Goal: Task Accomplishment & Management: Manage account settings

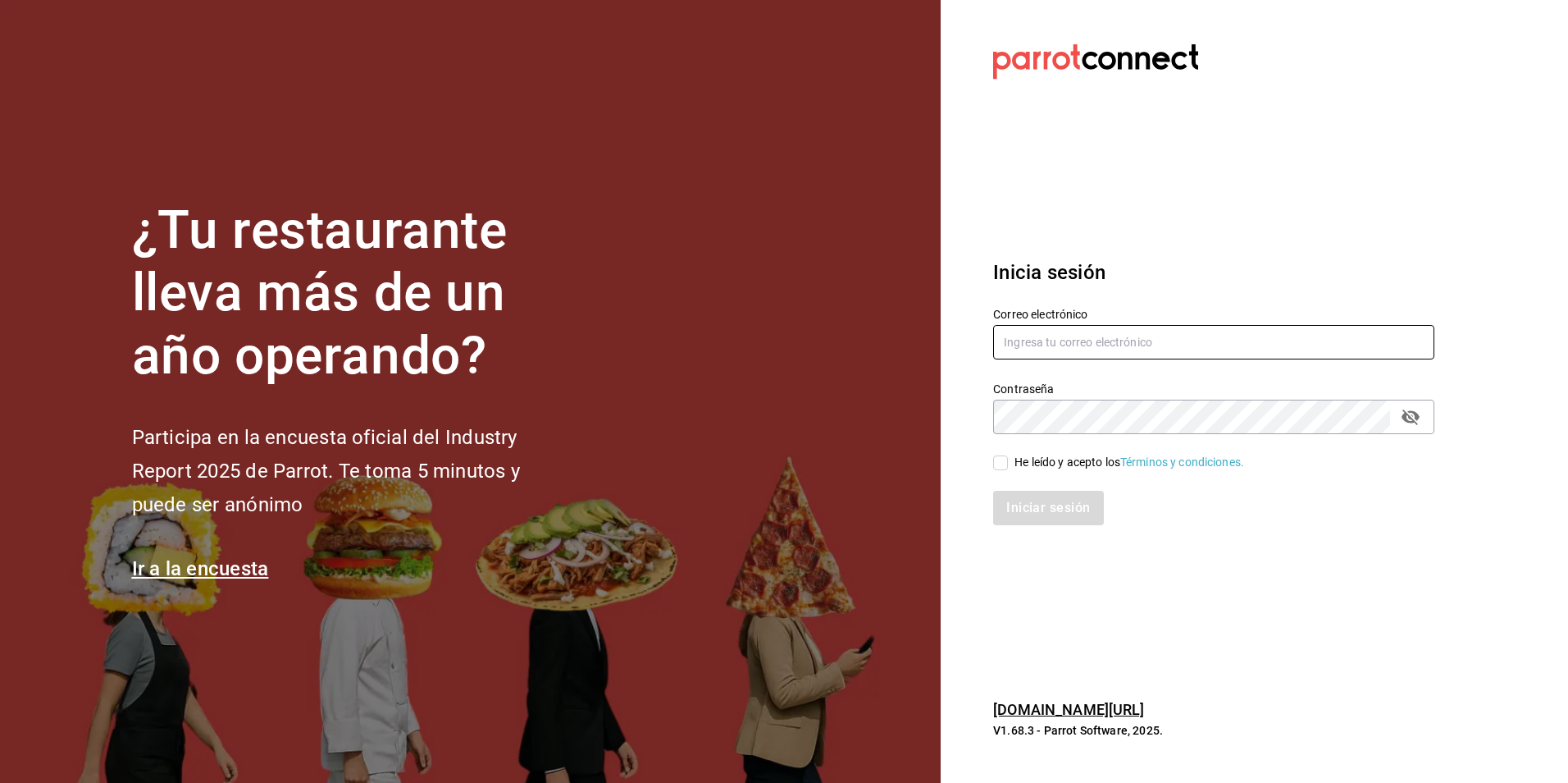
type input "atzhiri.figueroa@costeno.com"
click at [1025, 462] on div "He leído y acepto los Términos y condiciones." at bounding box center [1128, 462] width 230 height 18
click at [1008, 462] on input "He leído y acepto los Términos y condiciones." at bounding box center [999, 462] width 15 height 15
checkbox input "true"
click at [1027, 501] on button "Iniciar sesión" at bounding box center [1048, 507] width 111 height 34
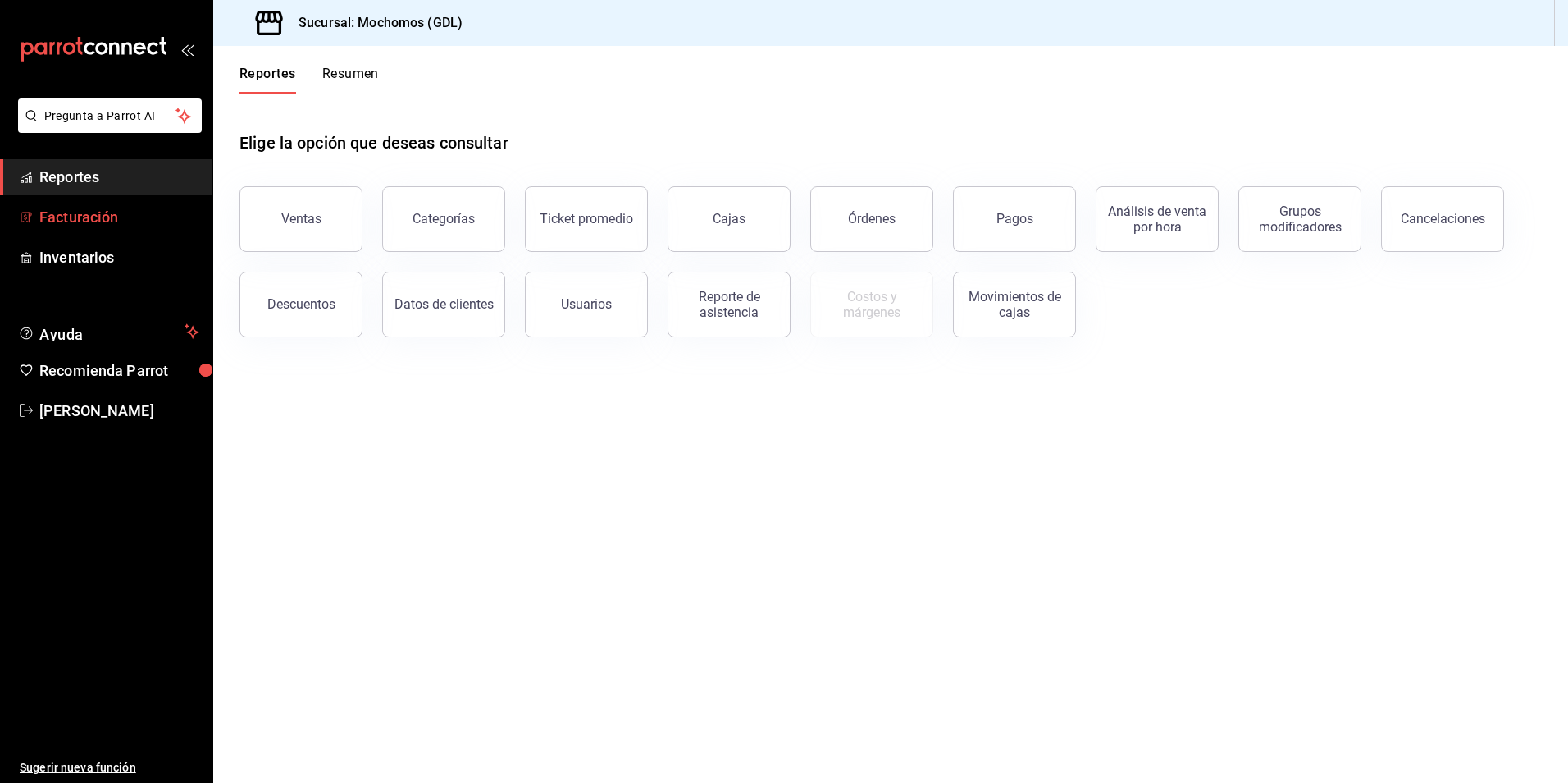
click at [155, 221] on span "Facturación" at bounding box center [119, 217] width 160 height 22
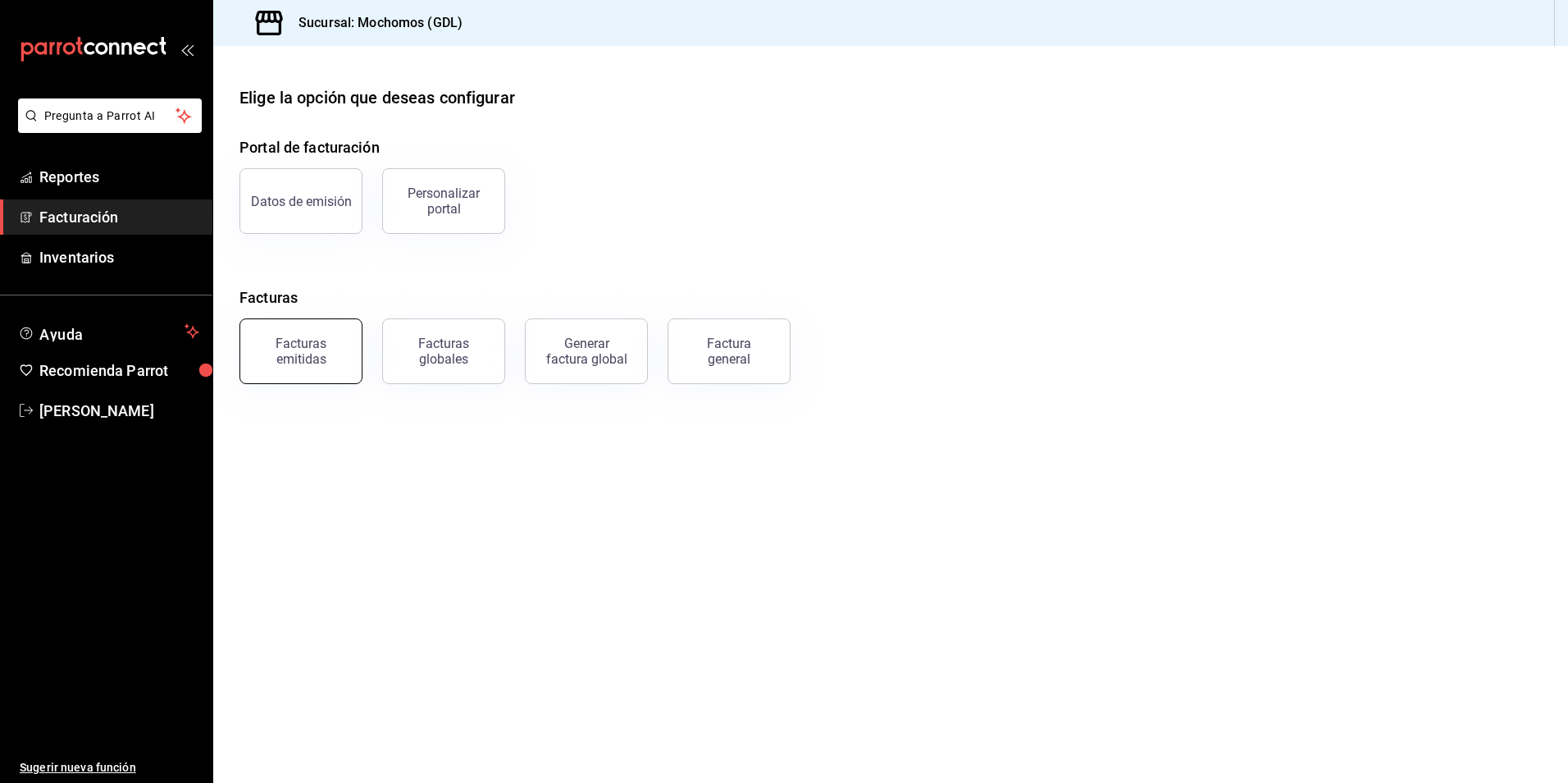
click at [332, 349] on div "Facturas emitidas" at bounding box center [301, 351] width 102 height 31
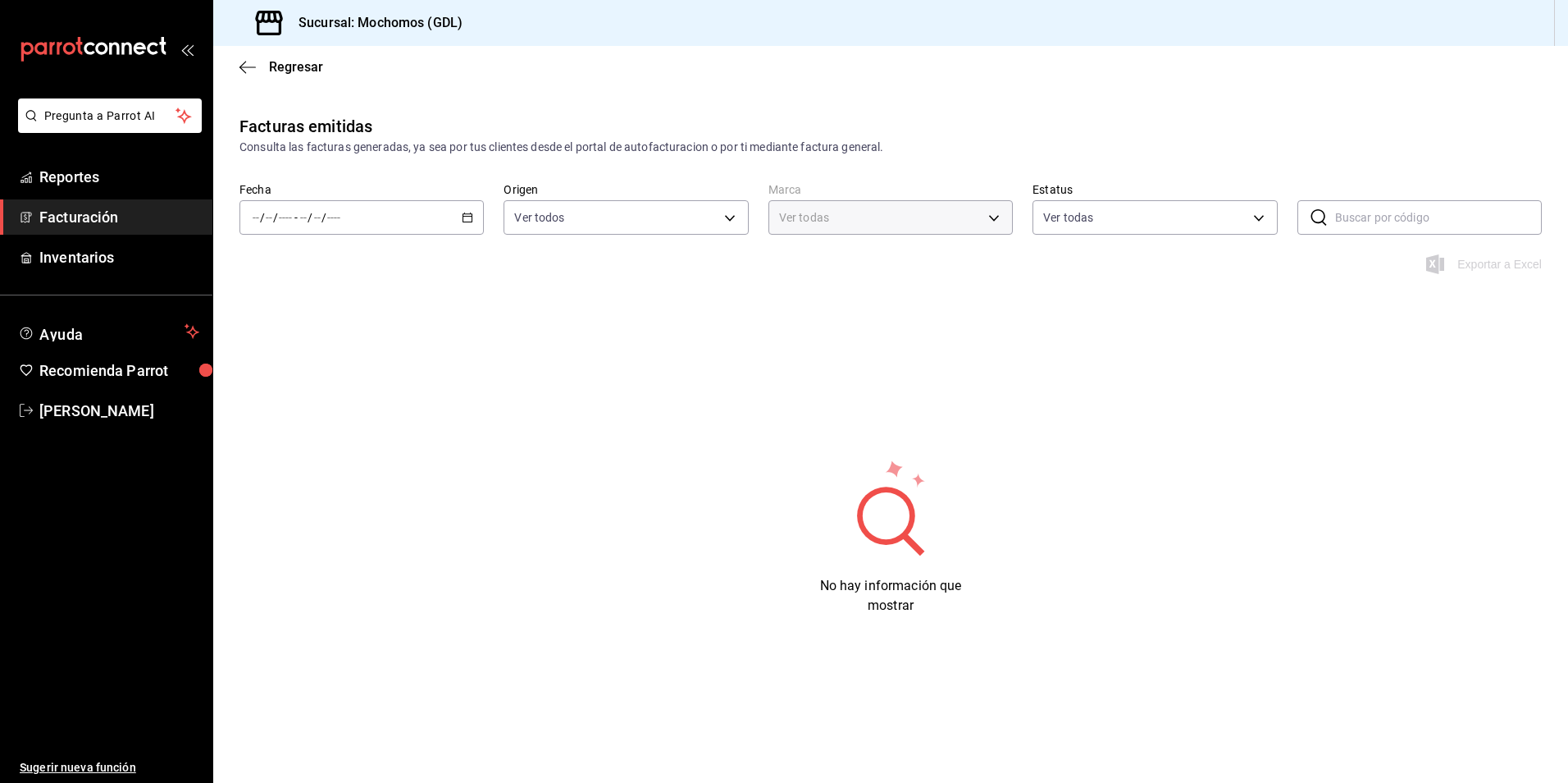
type input "36c25d4a-7cb0-456c-a434-e981d54830bc,9cac9703-0c5a-4d8b-addd-5b6b571d65b9"
click at [464, 218] on icon "button" at bounding box center [468, 218] width 12 height 12
click at [299, 293] on li "Ayer" at bounding box center [317, 304] width 153 height 37
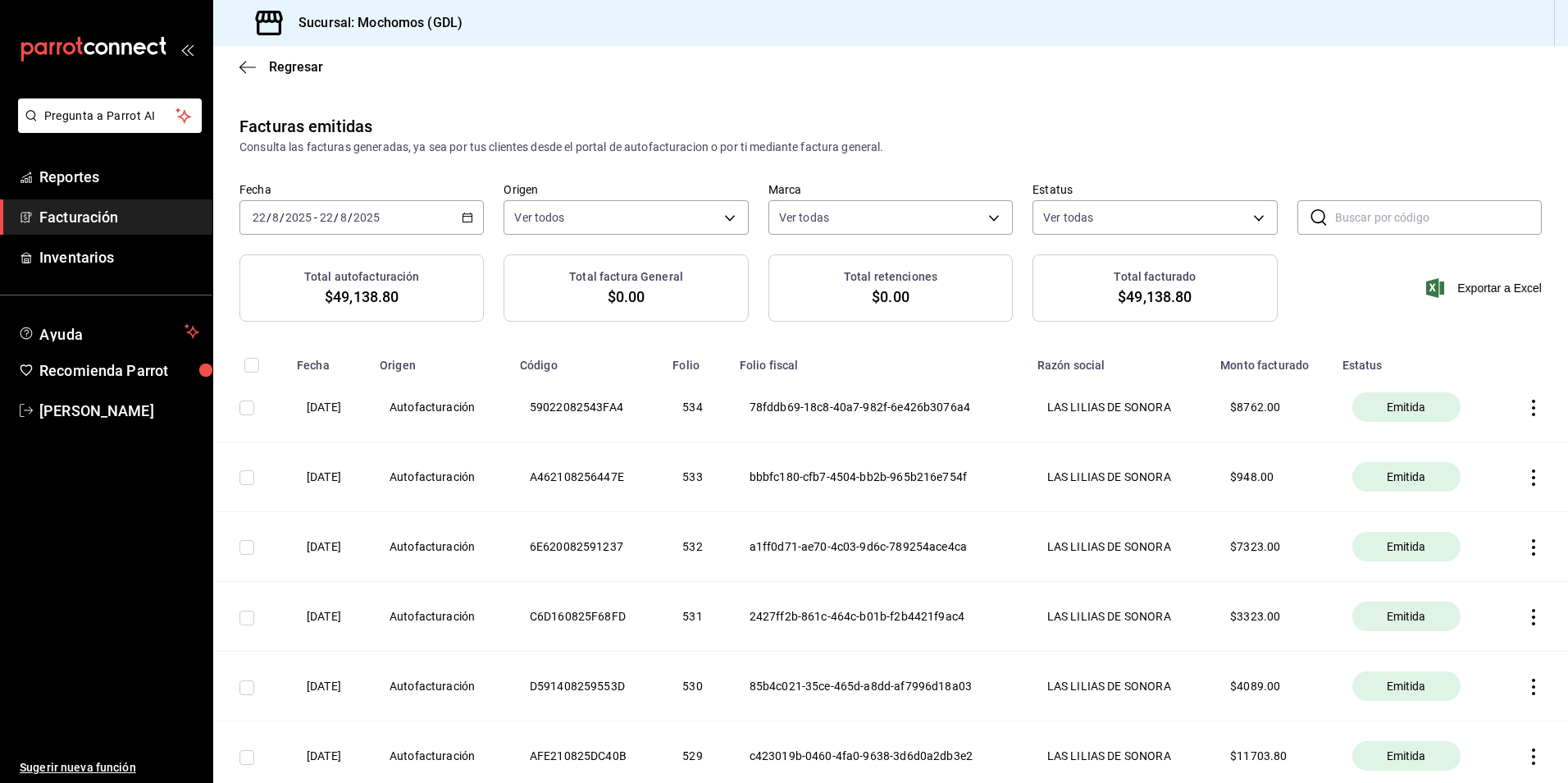
click at [472, 218] on div "[DATE] [DATE] - [DATE] [DATE]" at bounding box center [361, 217] width 244 height 34
click at [327, 442] on li "Rango de fechas" at bounding box center [317, 452] width 153 height 37
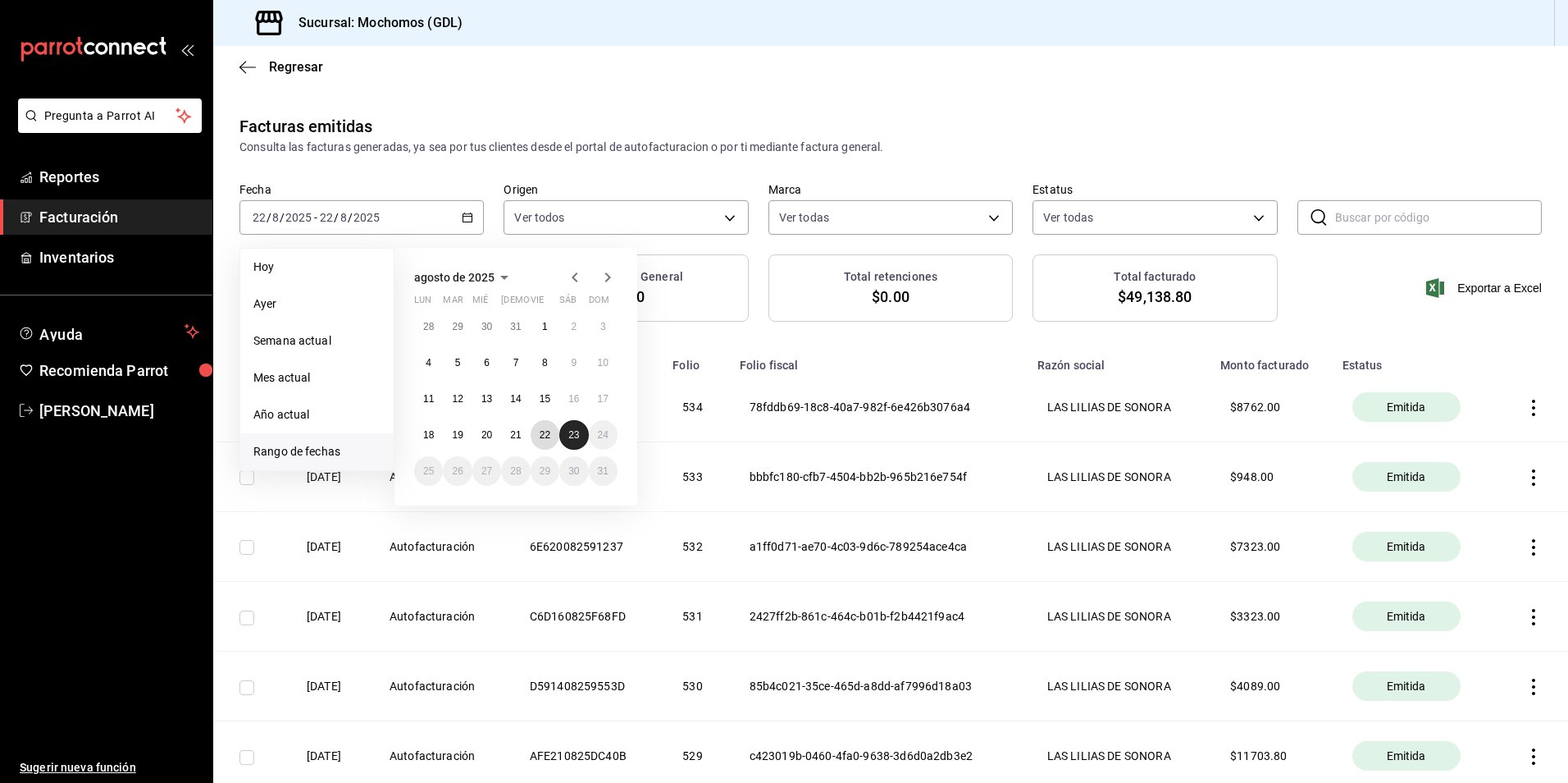
drag, startPoint x: 540, startPoint y: 421, endPoint x: 585, endPoint y: 441, distance: 49.2
click at [538, 421] on button "22" at bounding box center [544, 435] width 28 height 29
click at [582, 433] on button "23" at bounding box center [572, 435] width 28 height 29
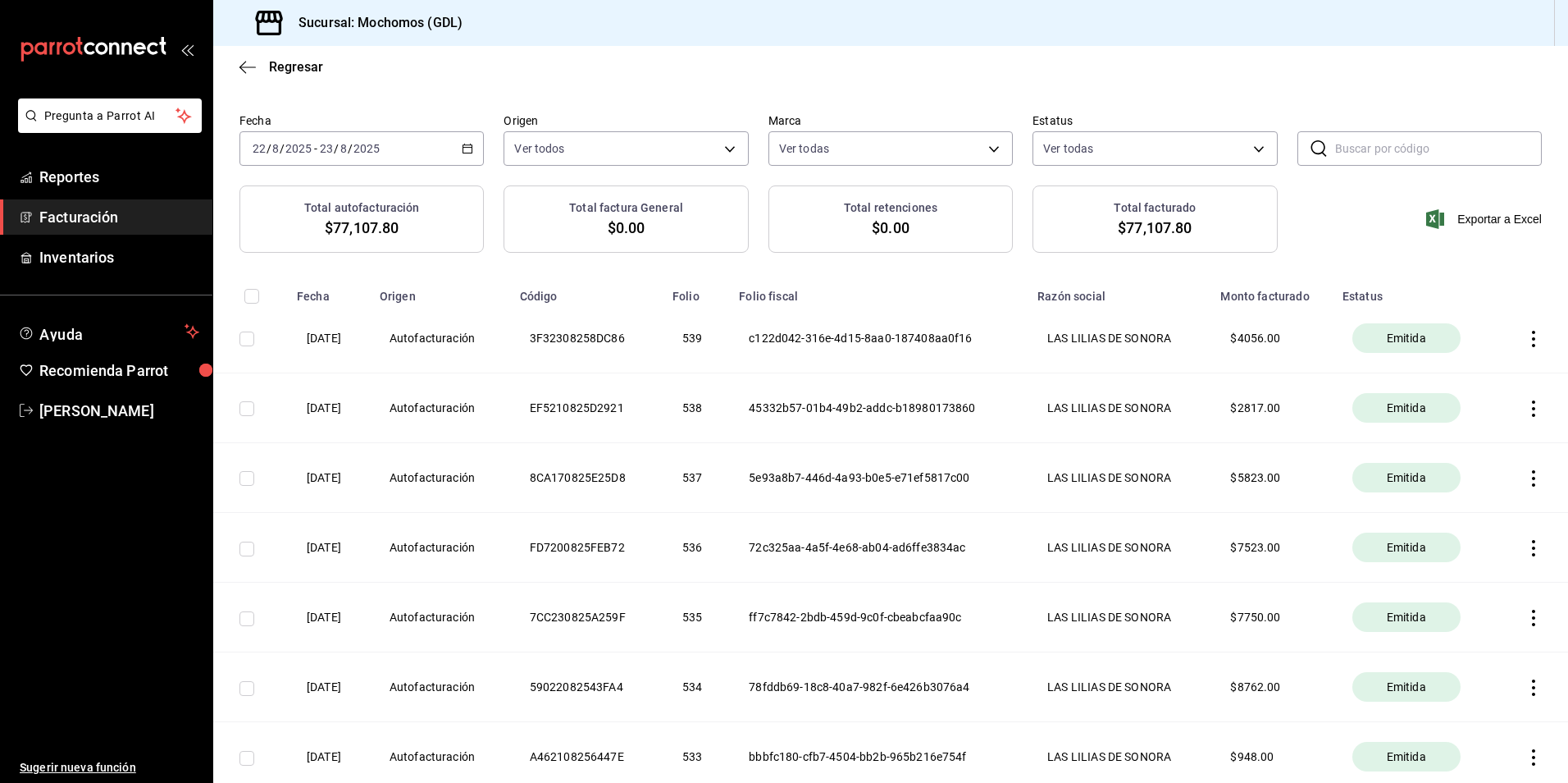
scroll to position [164, 0]
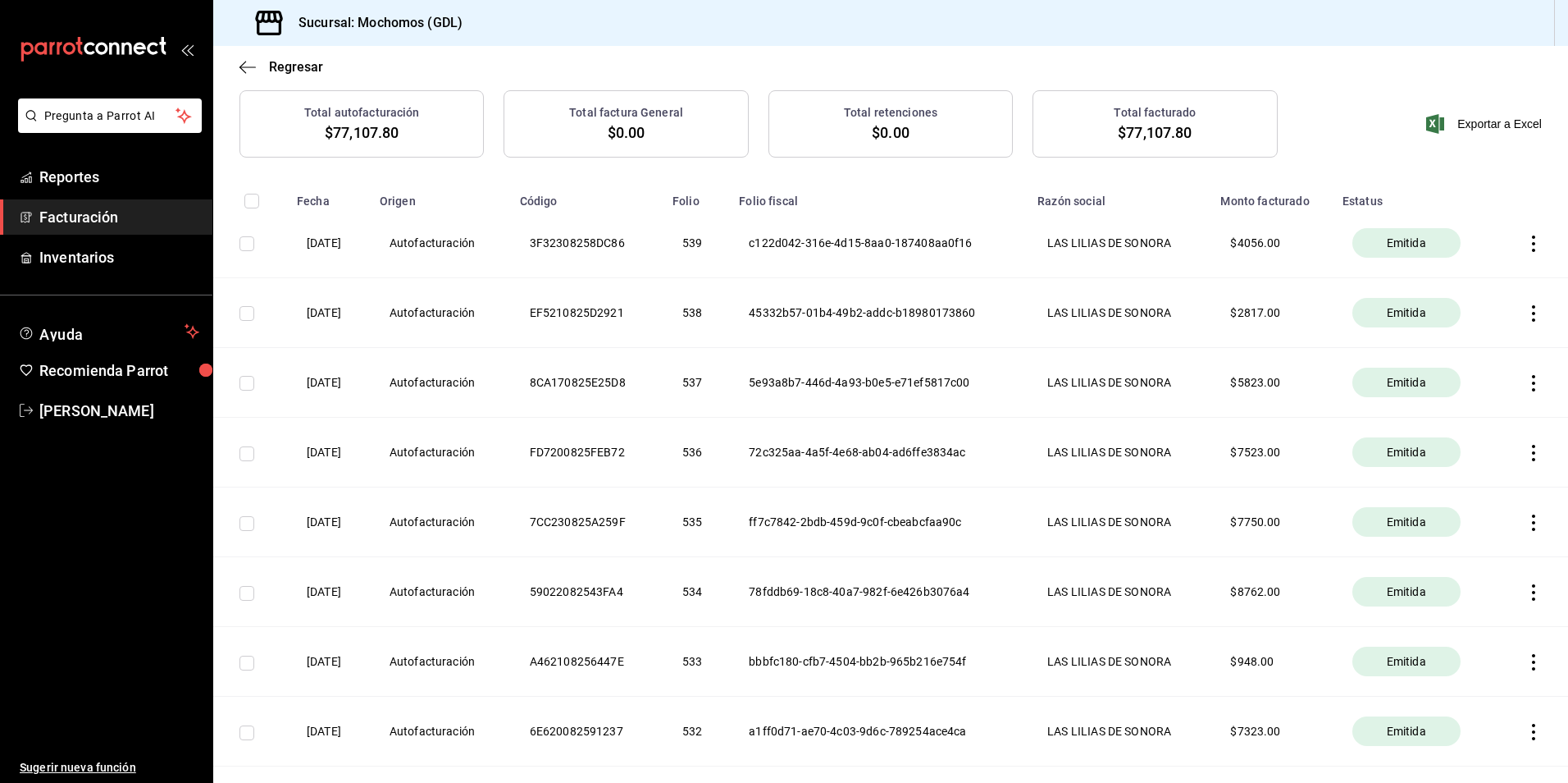
click at [244, 529] on input "checkbox" at bounding box center [246, 523] width 15 height 15
checkbox input "true"
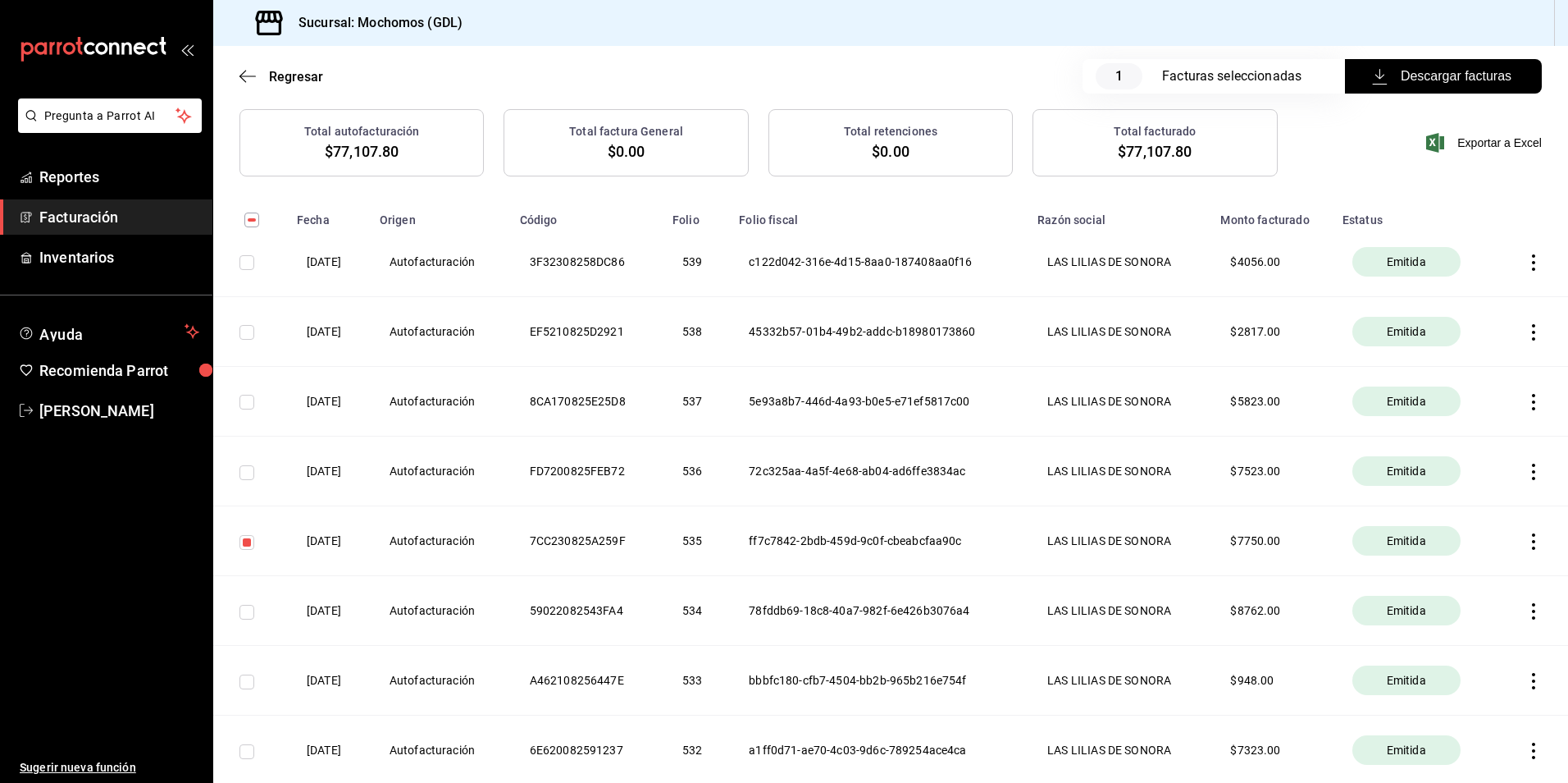
scroll to position [183, 0]
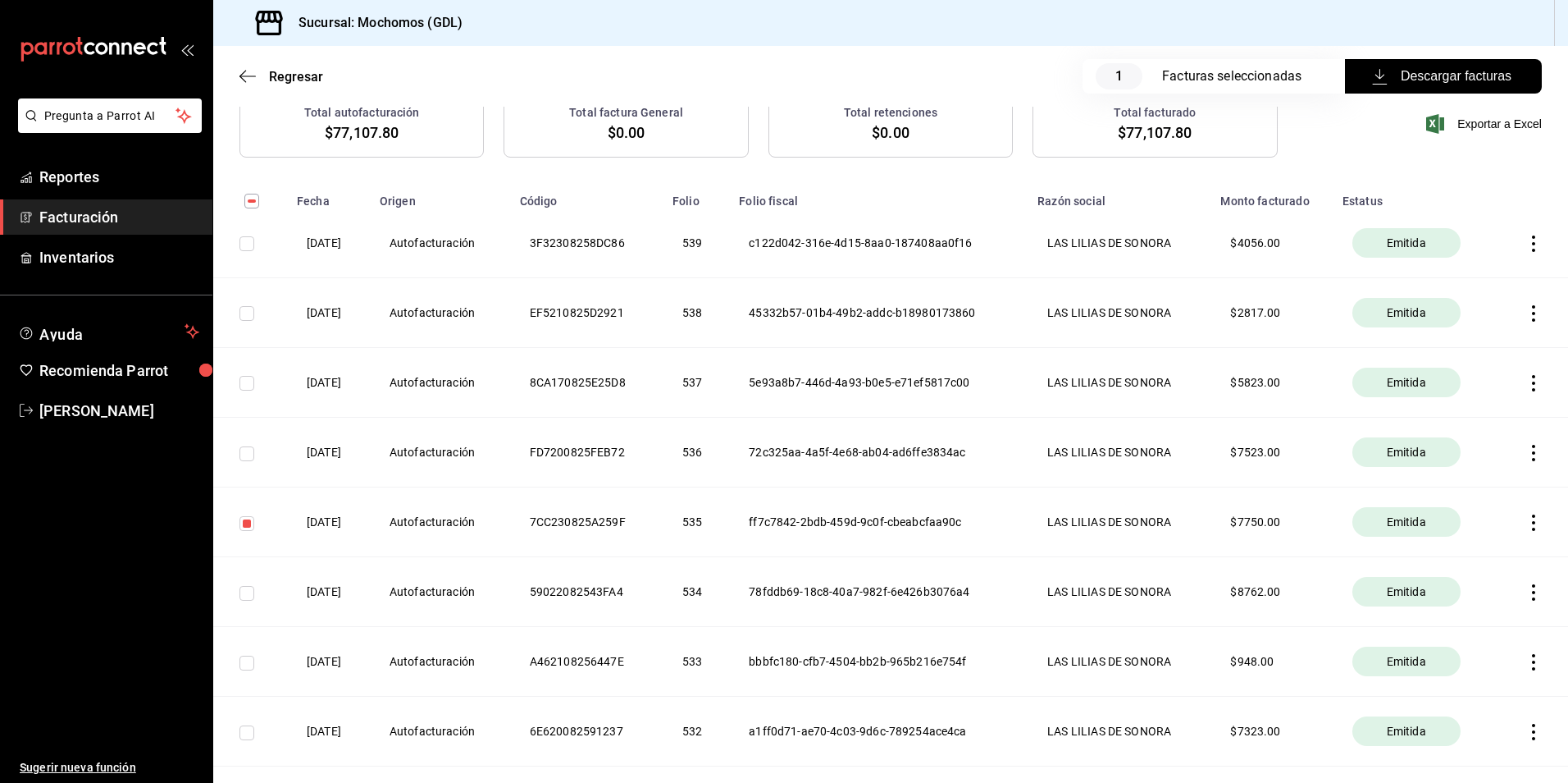
click at [1525, 519] on icon "button" at bounding box center [1533, 522] width 17 height 17
click at [1476, 561] on div "Cancelar factura" at bounding box center [1447, 564] width 84 height 13
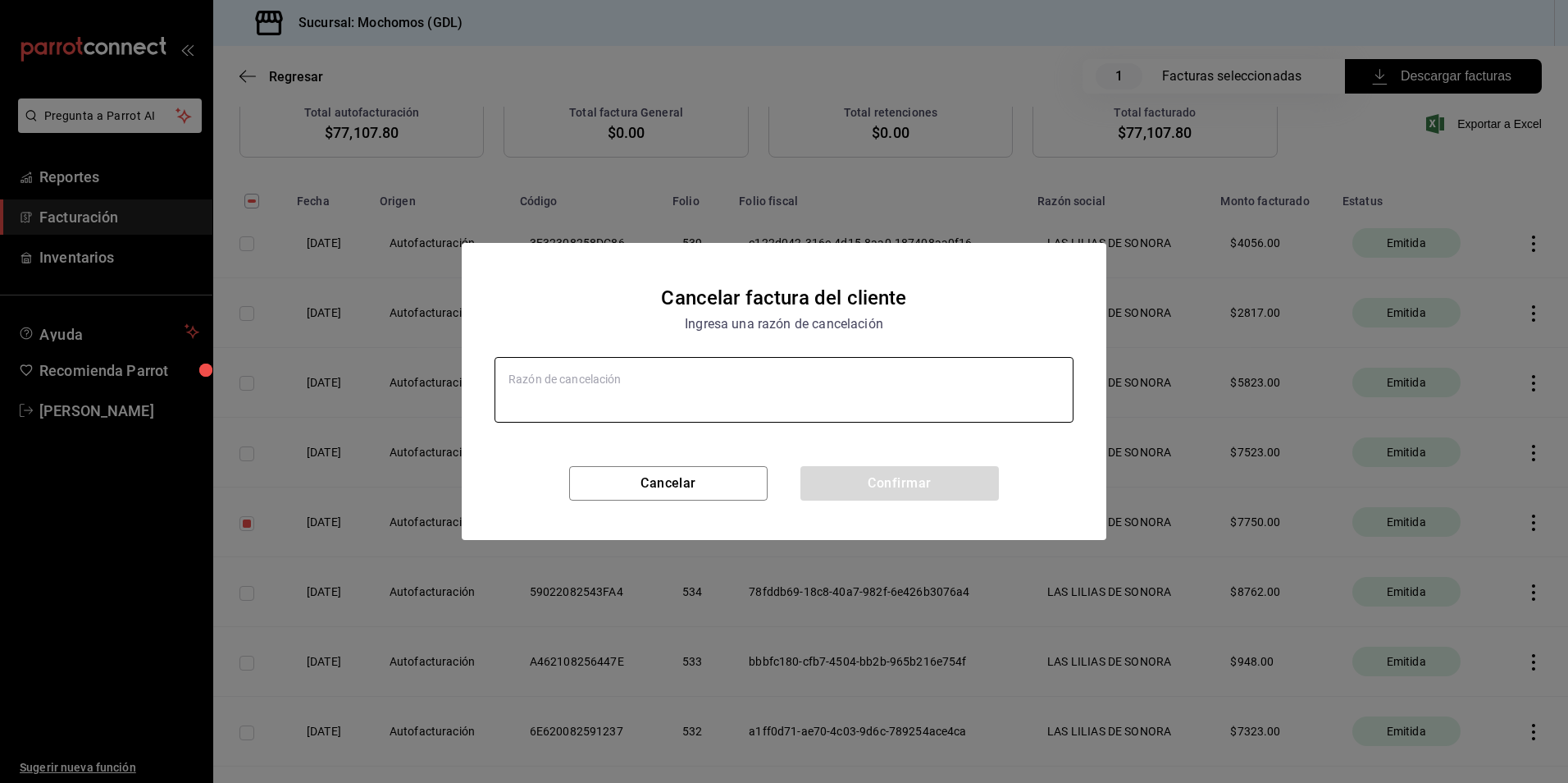
type textarea "x"
click at [630, 396] on textarea at bounding box center [784, 389] width 579 height 65
type textarea "c"
type textarea "x"
type textarea "cL"
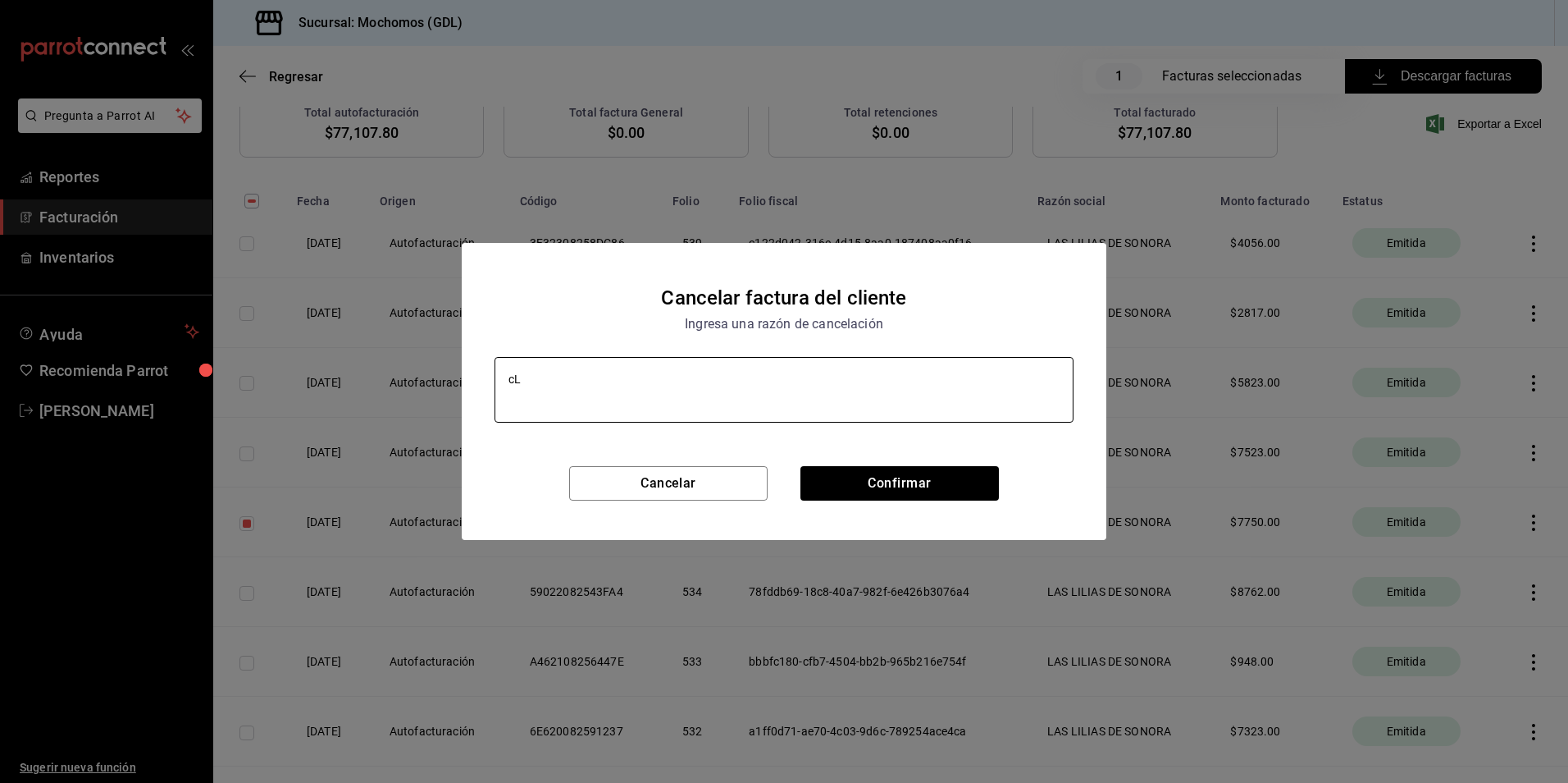
type textarea "x"
type textarea "cLI"
type textarea "x"
type textarea "cLIE"
type textarea "x"
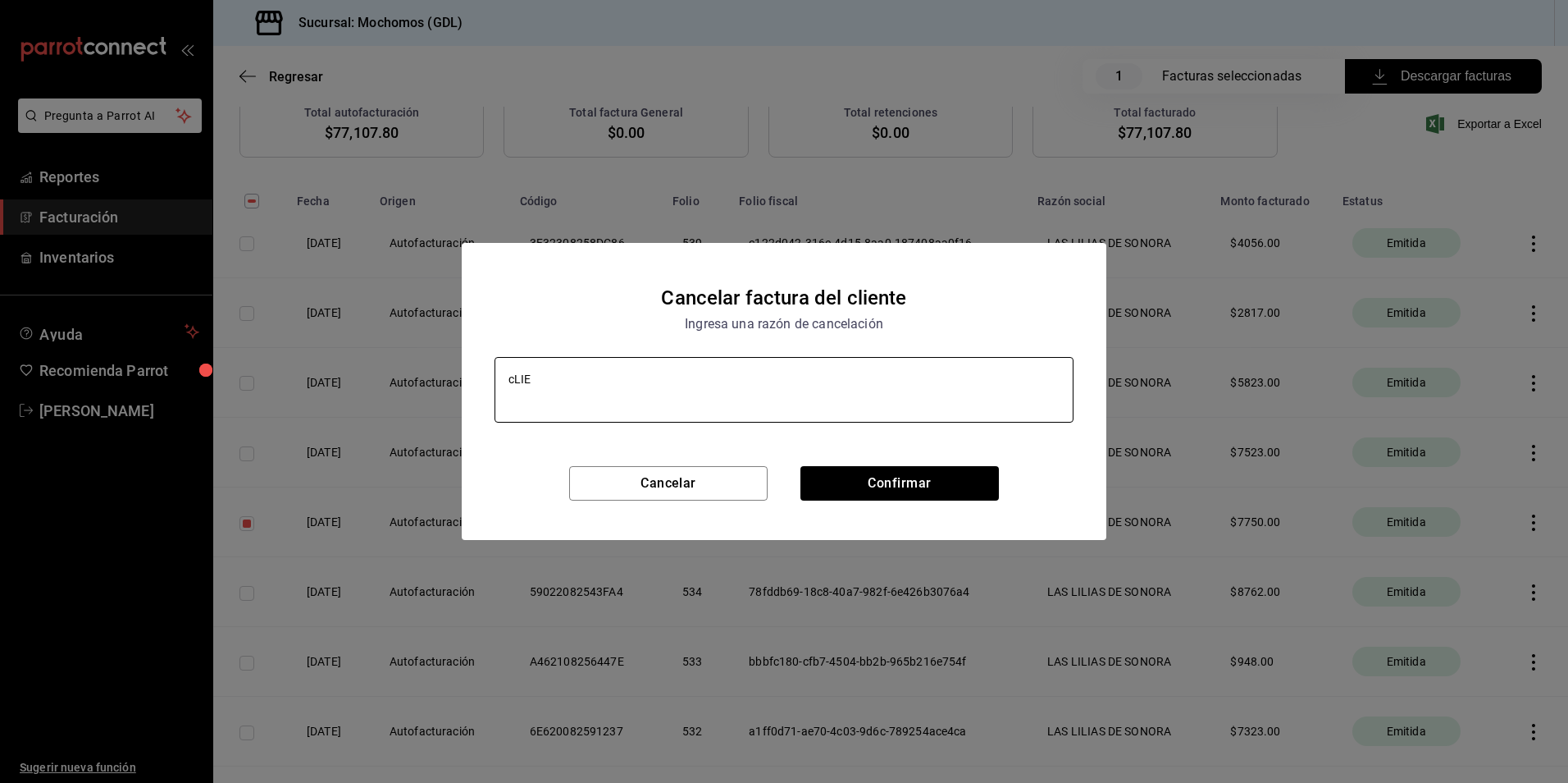
type textarea "cLIEN"
type textarea "x"
type textarea "cLIE"
type textarea "x"
type textarea "cLI"
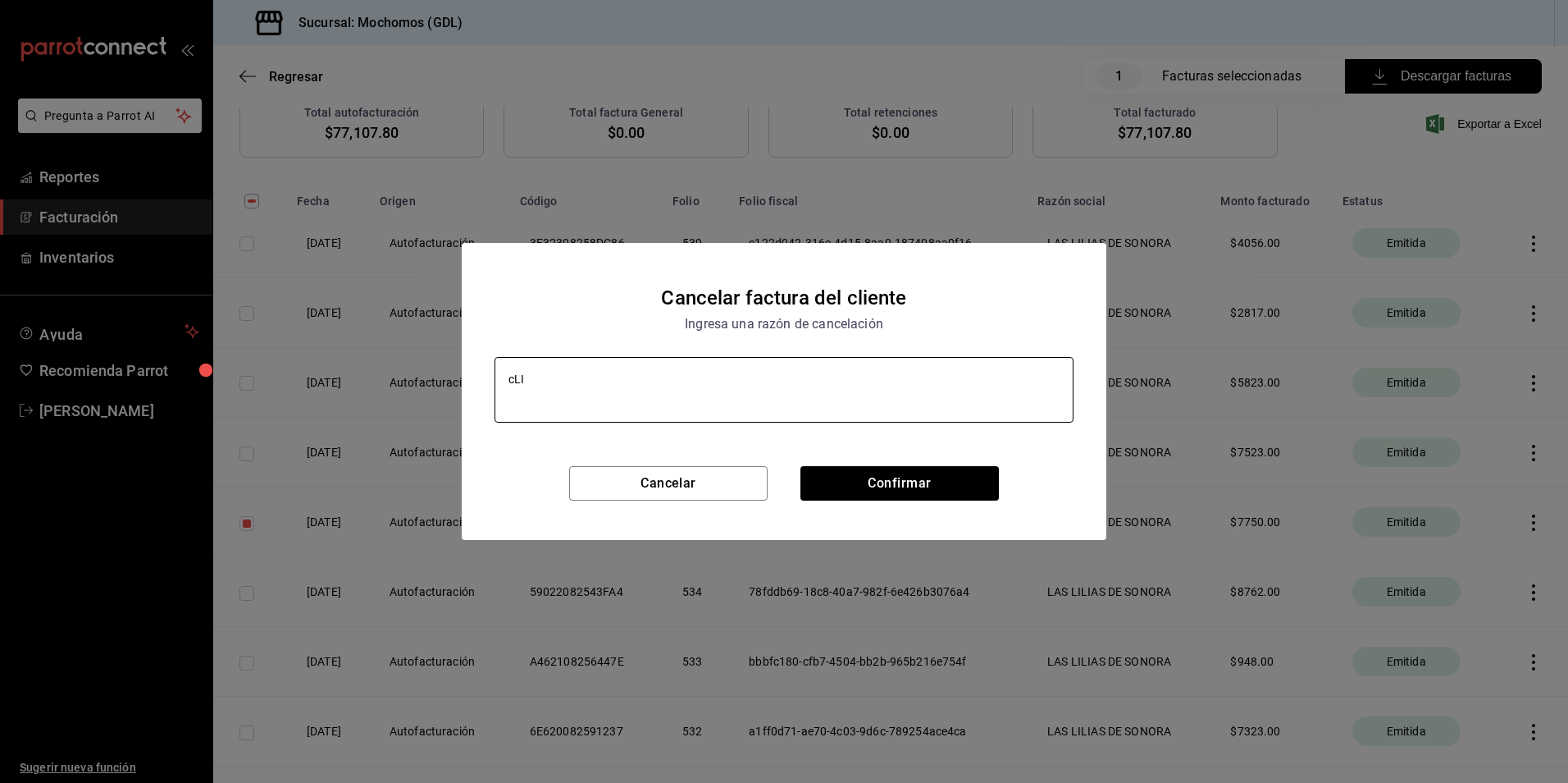
type textarea "x"
type textarea "cL"
type textarea "x"
type textarea "c"
type textarea "x"
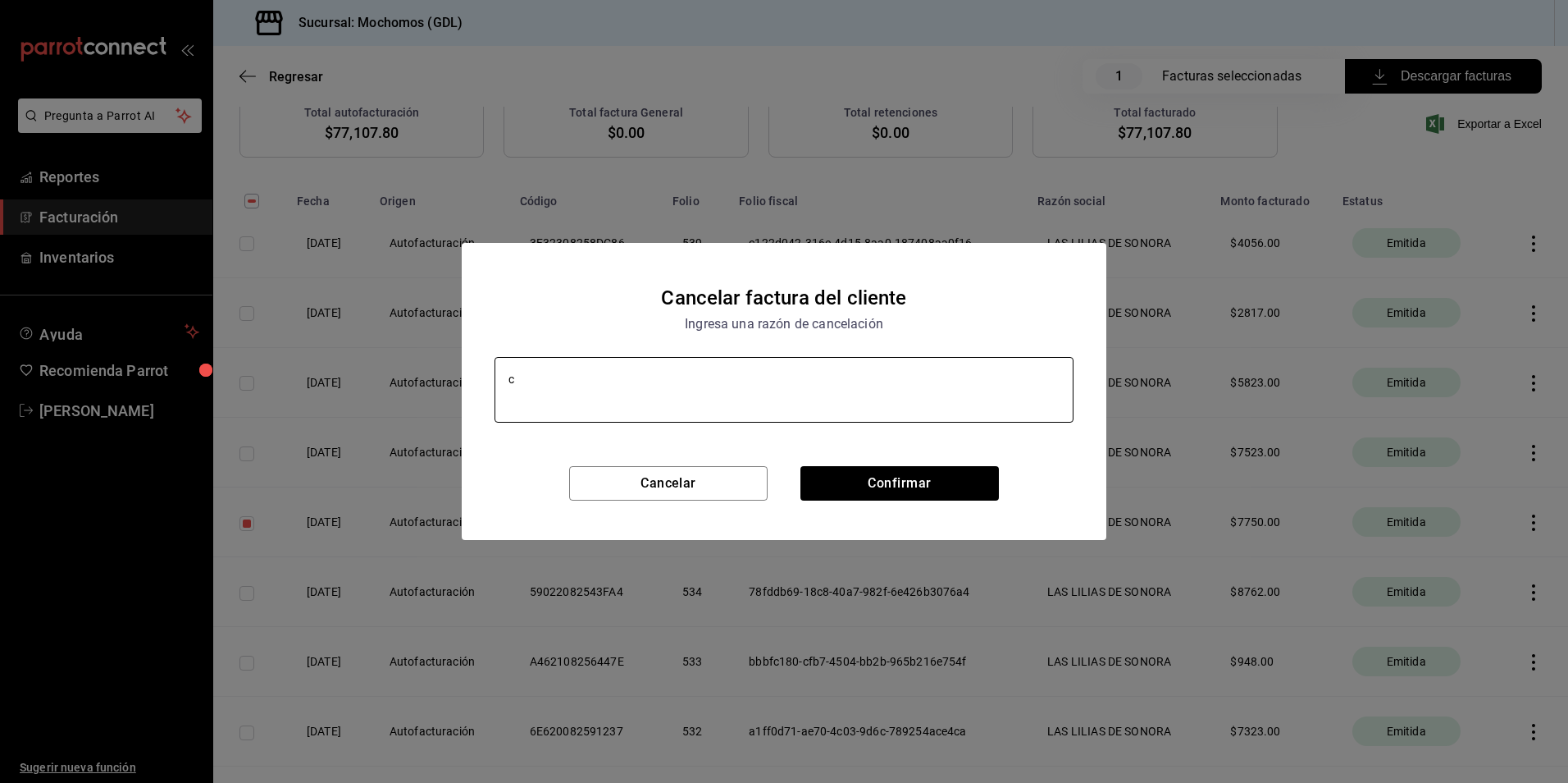
type textarea "x"
type textarea "C"
type textarea "x"
type textarea "CL"
type textarea "x"
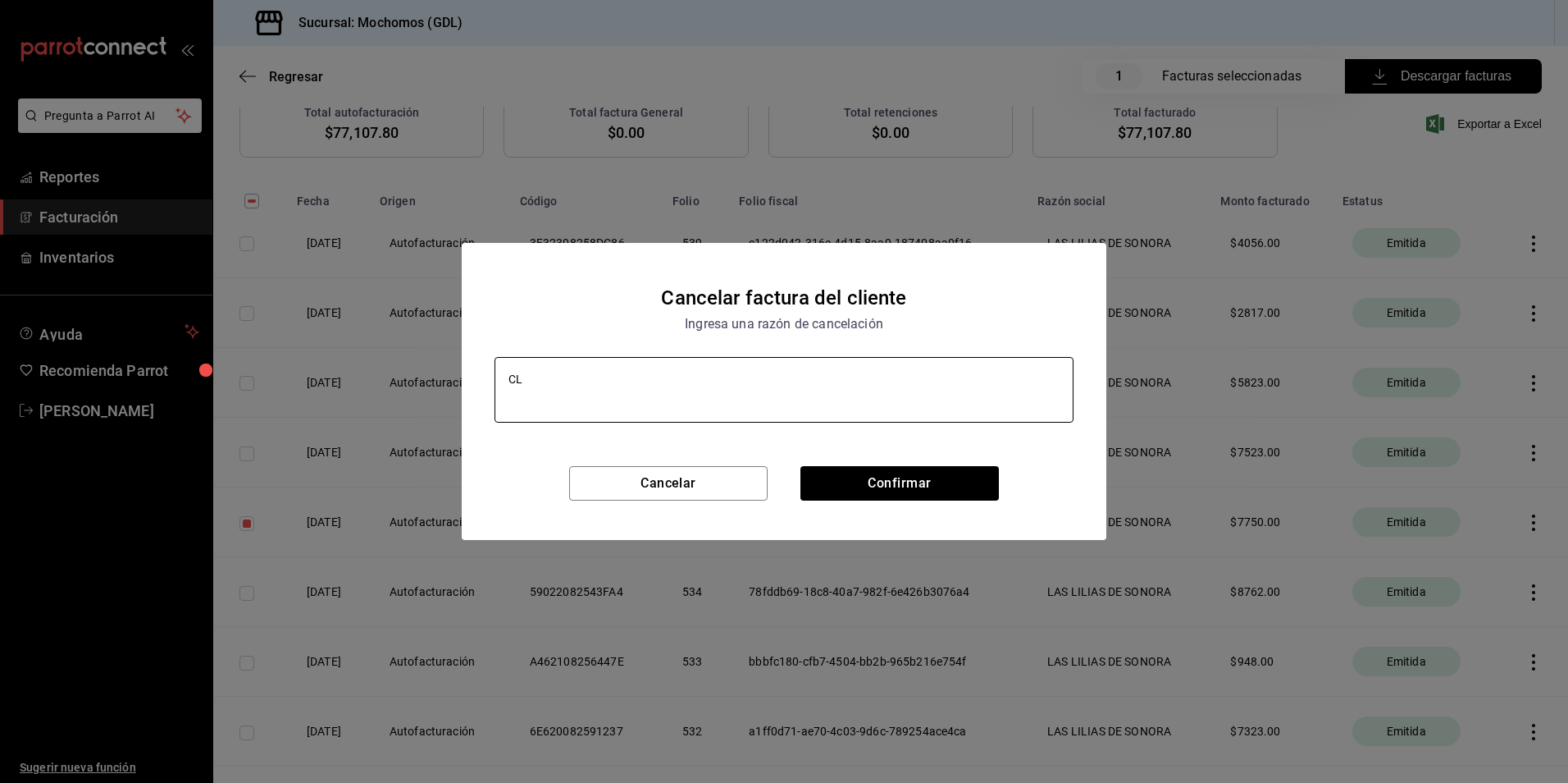
type textarea "CLI"
type textarea "x"
type textarea "CLIE"
type textarea "x"
type textarea "CLIEN"
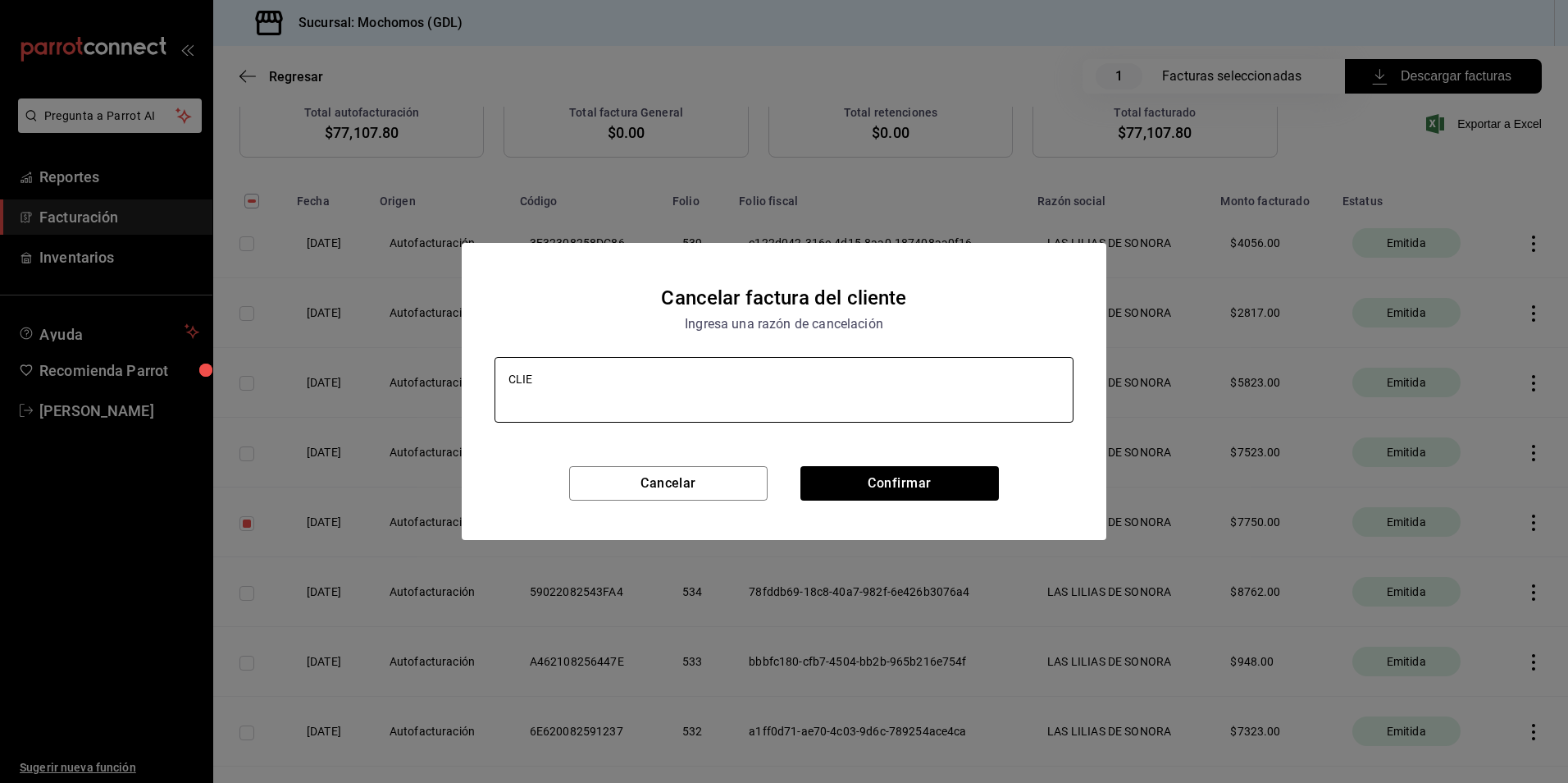
type textarea "x"
type textarea "CLIENT"
type textarea "x"
type textarea "CLIENTE"
type textarea "x"
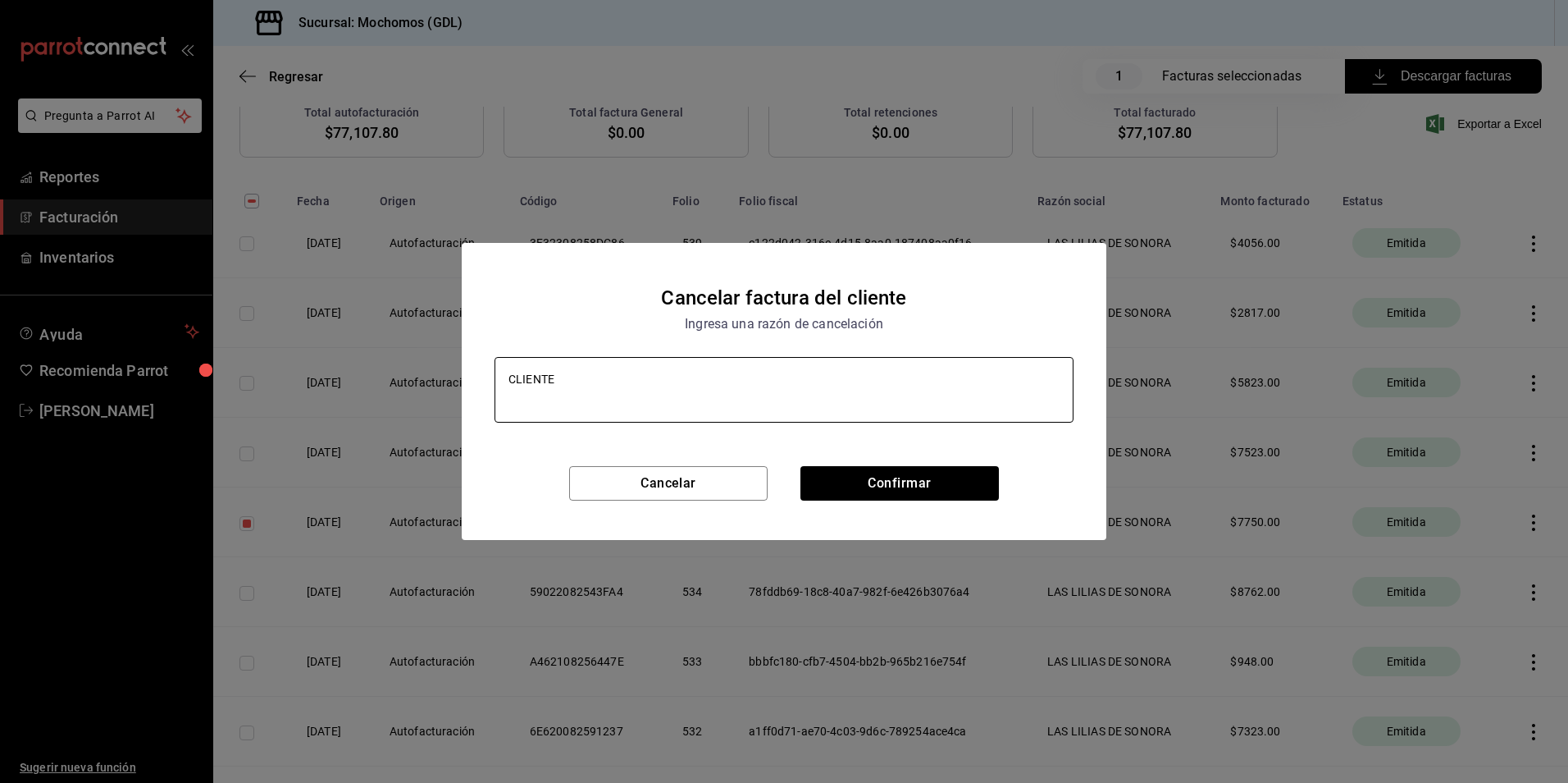
type textarea "CLIENTE"
type textarea "x"
type textarea "CLIENTE S"
type textarea "x"
type textarea "CLIENTE SO"
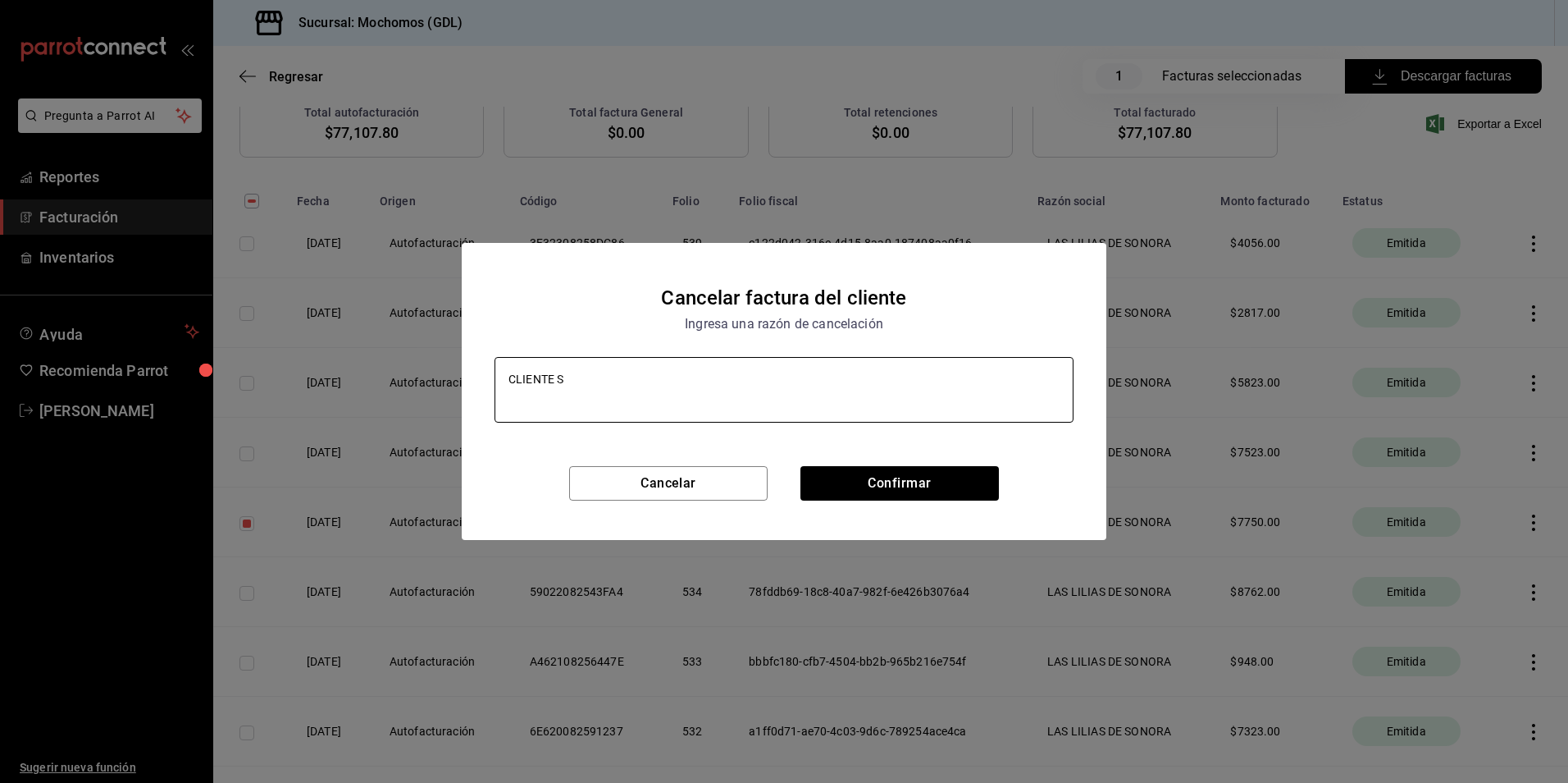
type textarea "x"
type textarea "CLIENTE SOL"
type textarea "x"
type textarea "CLIENTE SOLI"
type textarea "x"
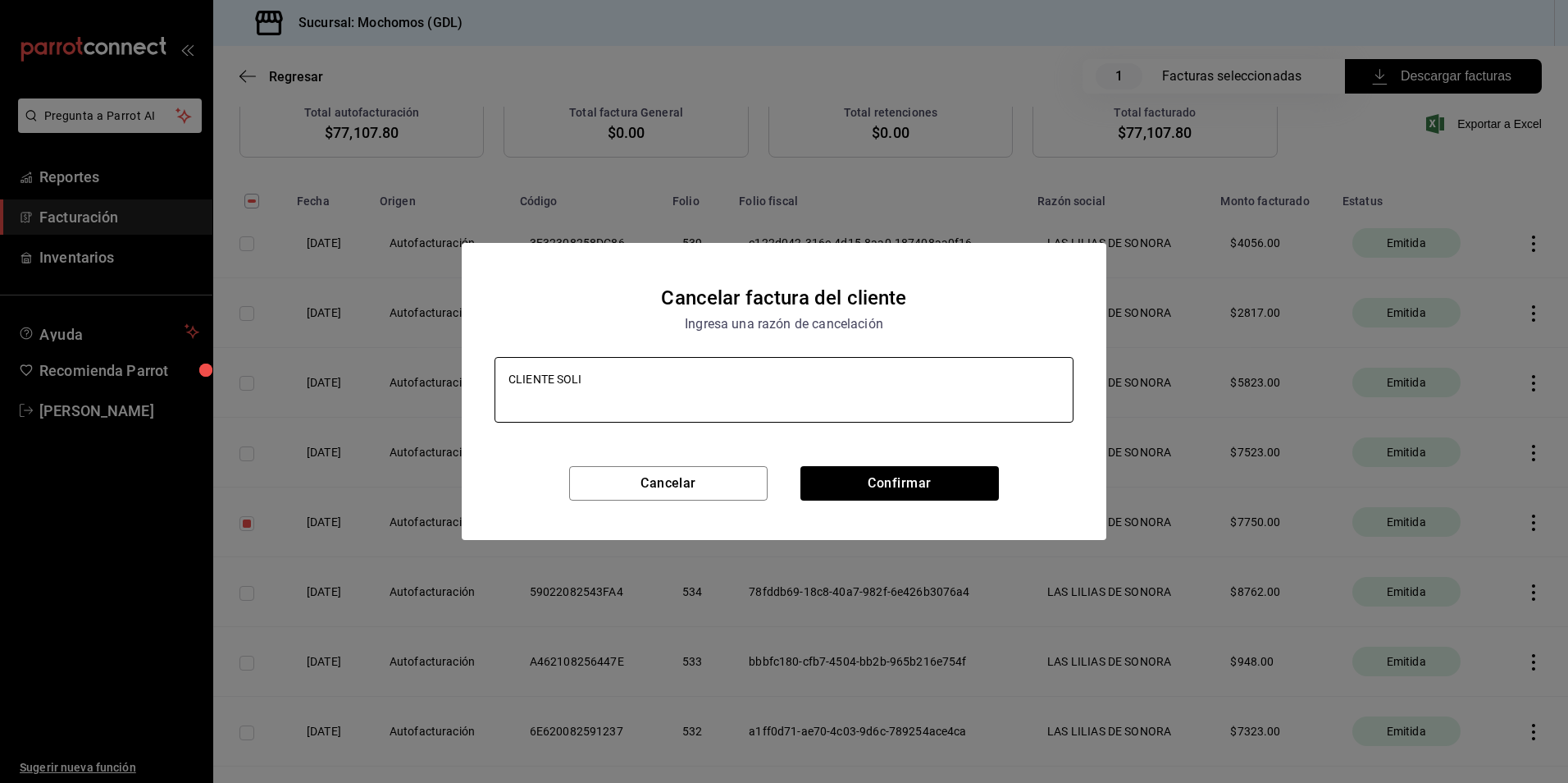
type textarea "CLIENTE SOLIC"
type textarea "x"
type textarea "CLIENTE SOLICI"
type textarea "x"
type textarea "CLIENTE SOLICIT"
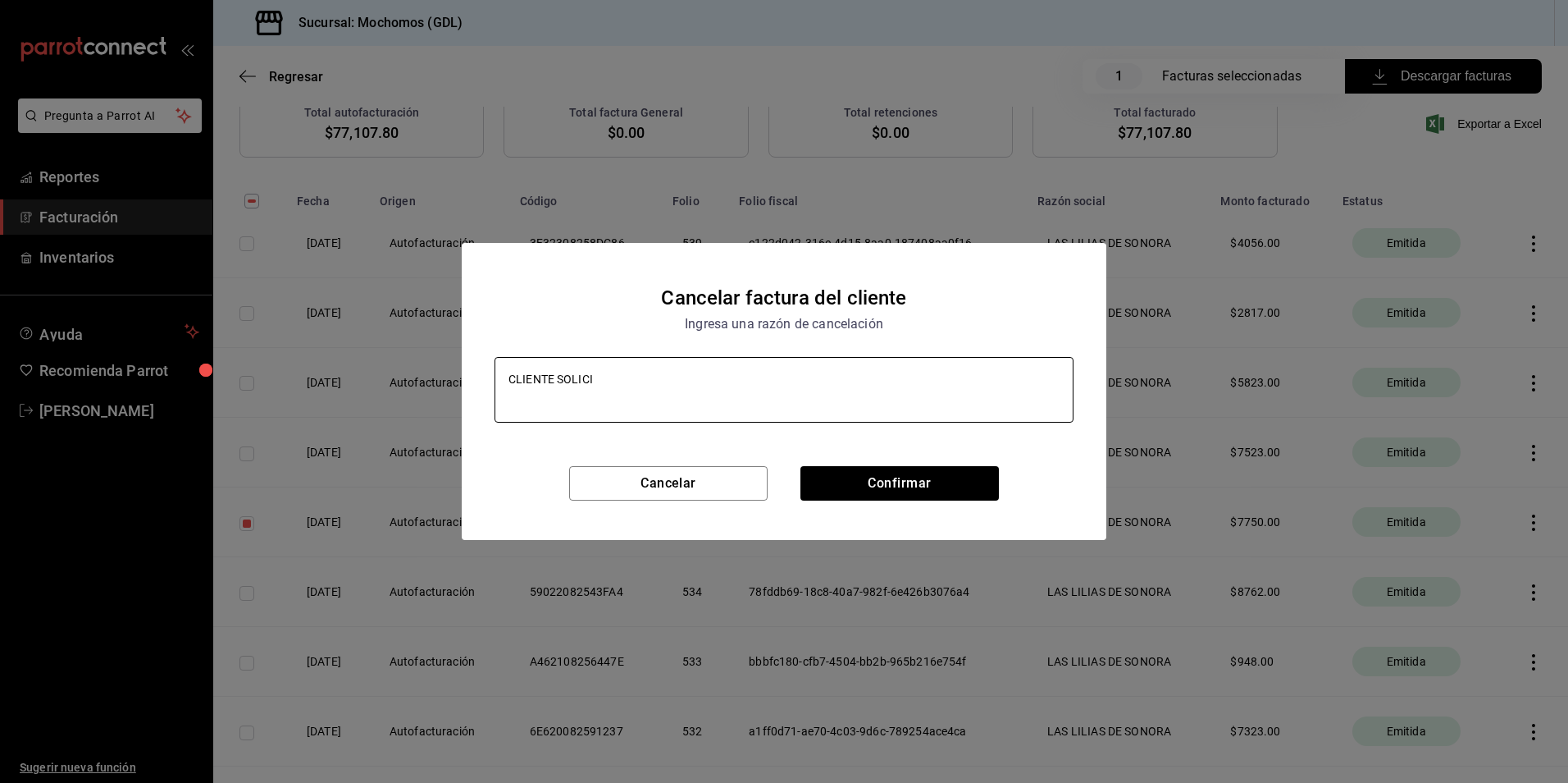
type textarea "x"
type textarea "CLIENTE SOLICITA"
type textarea "x"
type textarea "CLIENTE SOLICITA"
type textarea "x"
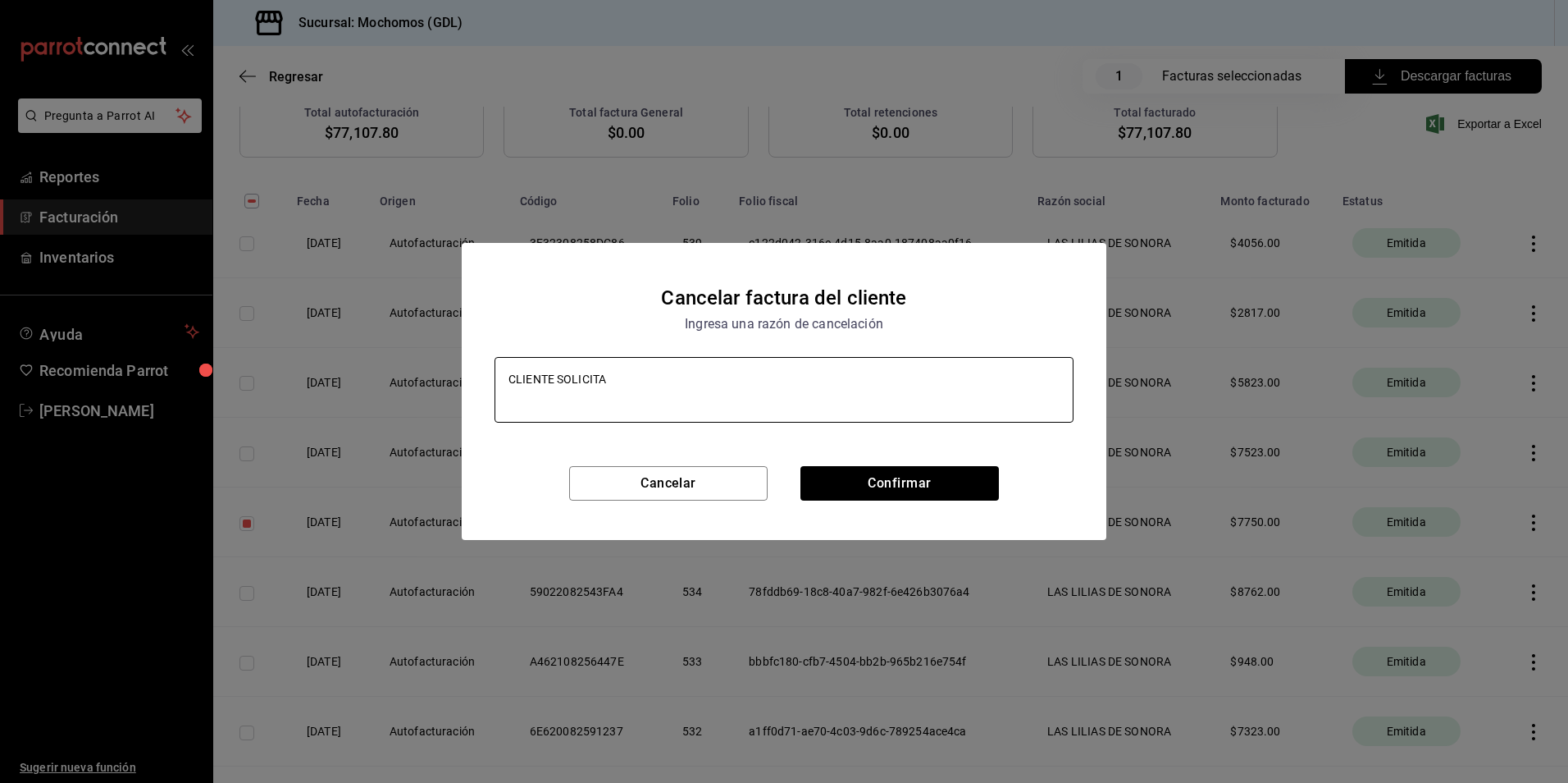
type textarea "CLIENTE SOLICITA L"
type textarea "x"
type textarea "CLIENTE SOLICITA LA"
type textarea "x"
type textarea "CLIENTE SOLICITA LA"
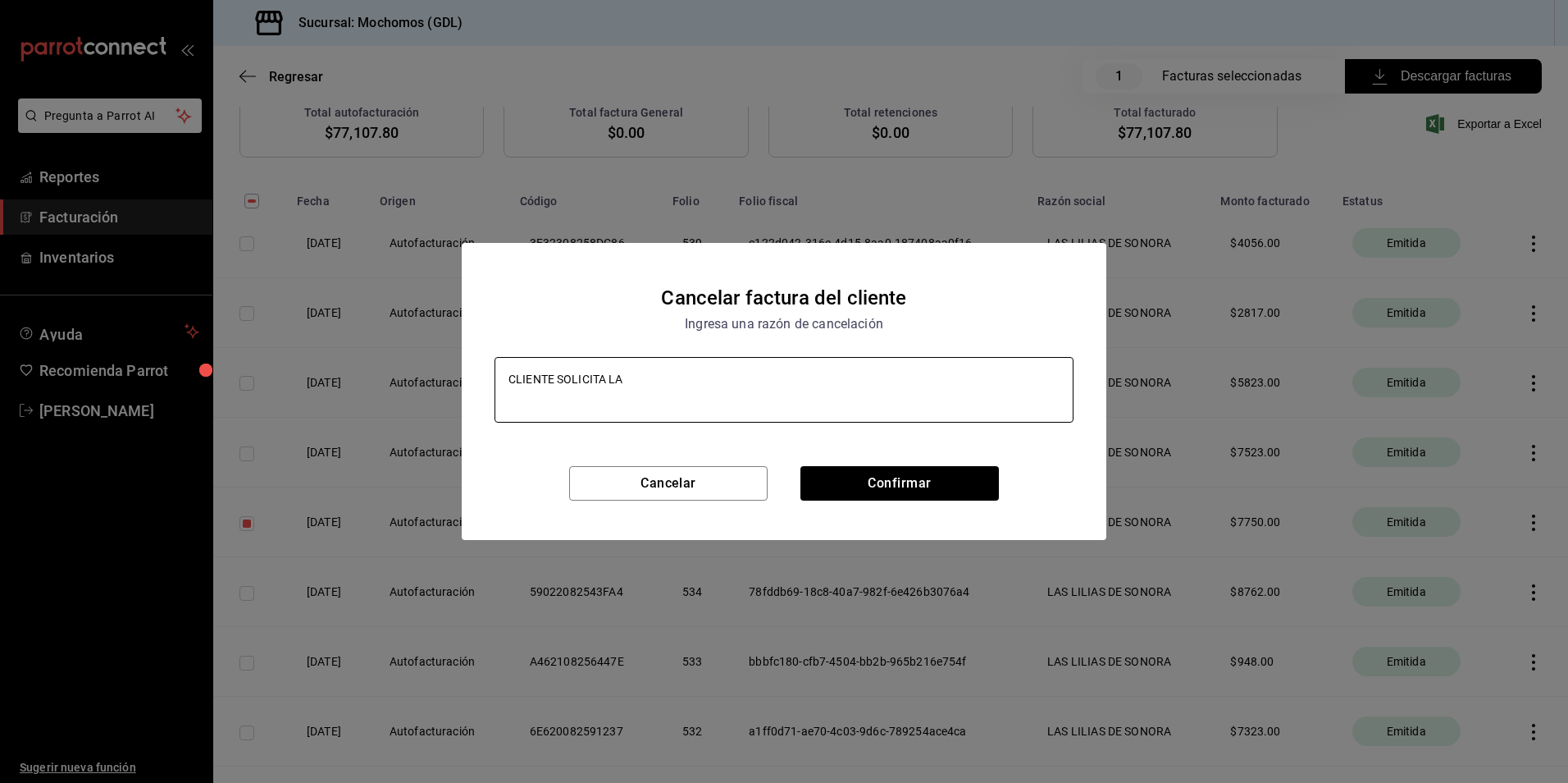
type textarea "x"
type textarea "CLIENTE SOLICITA LA C"
type textarea "x"
type textarea "CLIENTE SOLICITA LA CA"
type textarea "x"
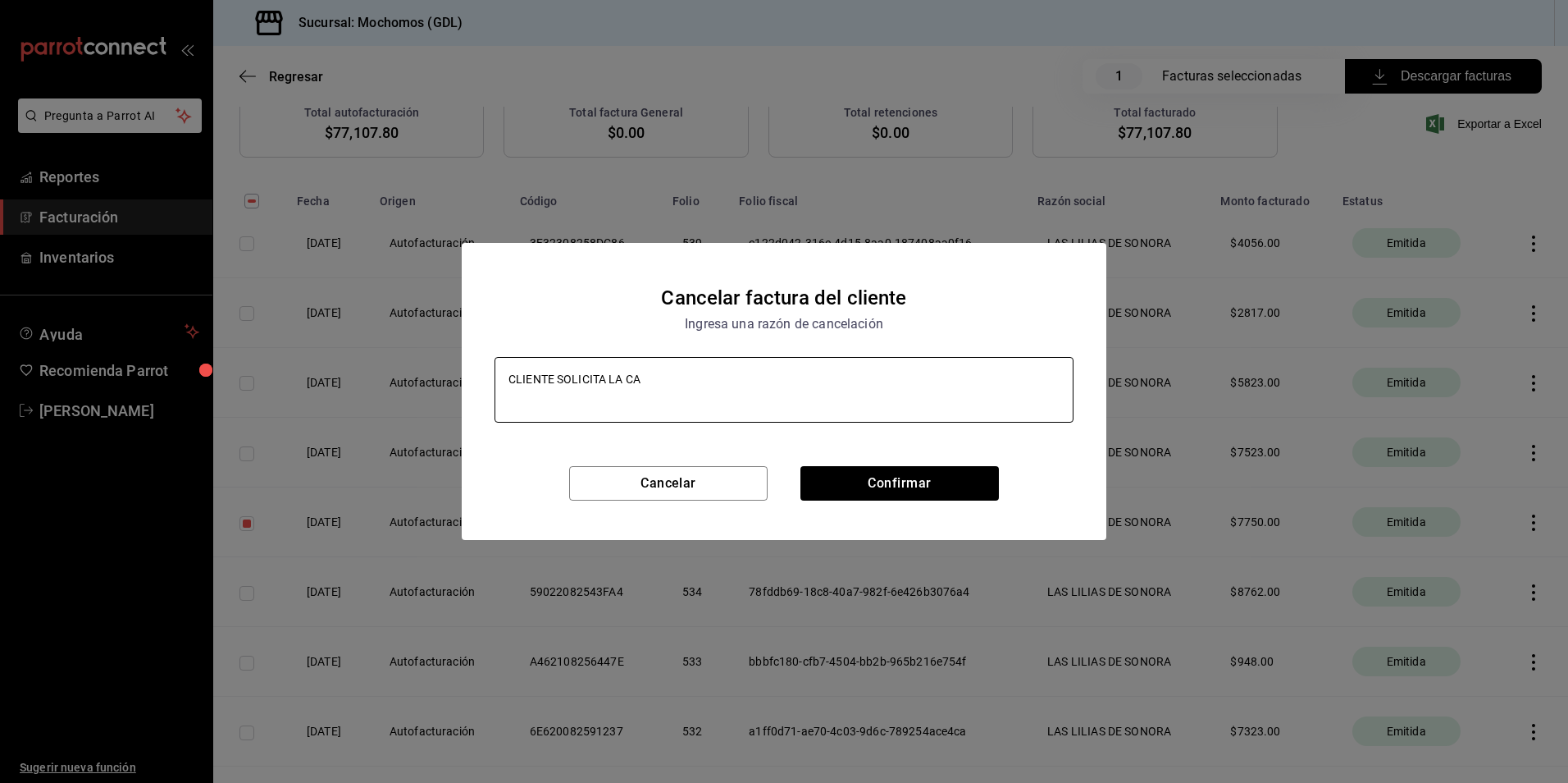
type textarea "CLIENTE SOLICITA LA CAN"
type textarea "x"
type textarea "CLIENTE SOLICITA LA CANC"
type textarea "x"
type textarea "CLIENTE SOLICITA LA CANCE"
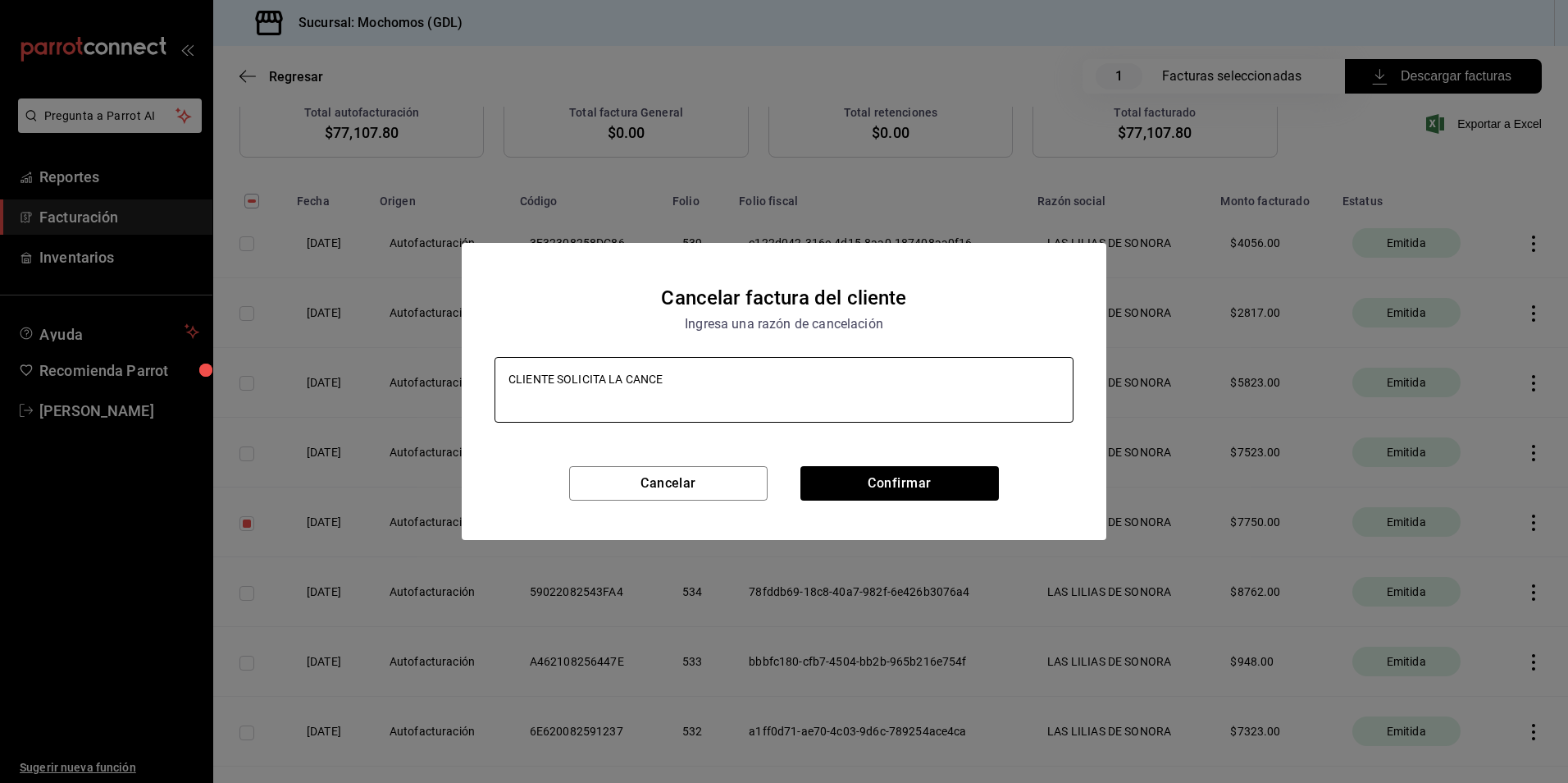
type textarea "x"
type textarea "CLIENTE SOLICITA LA CANCEL"
type textarea "x"
type textarea "CLIENTE SOLICITA LA CANCELA"
type textarea "x"
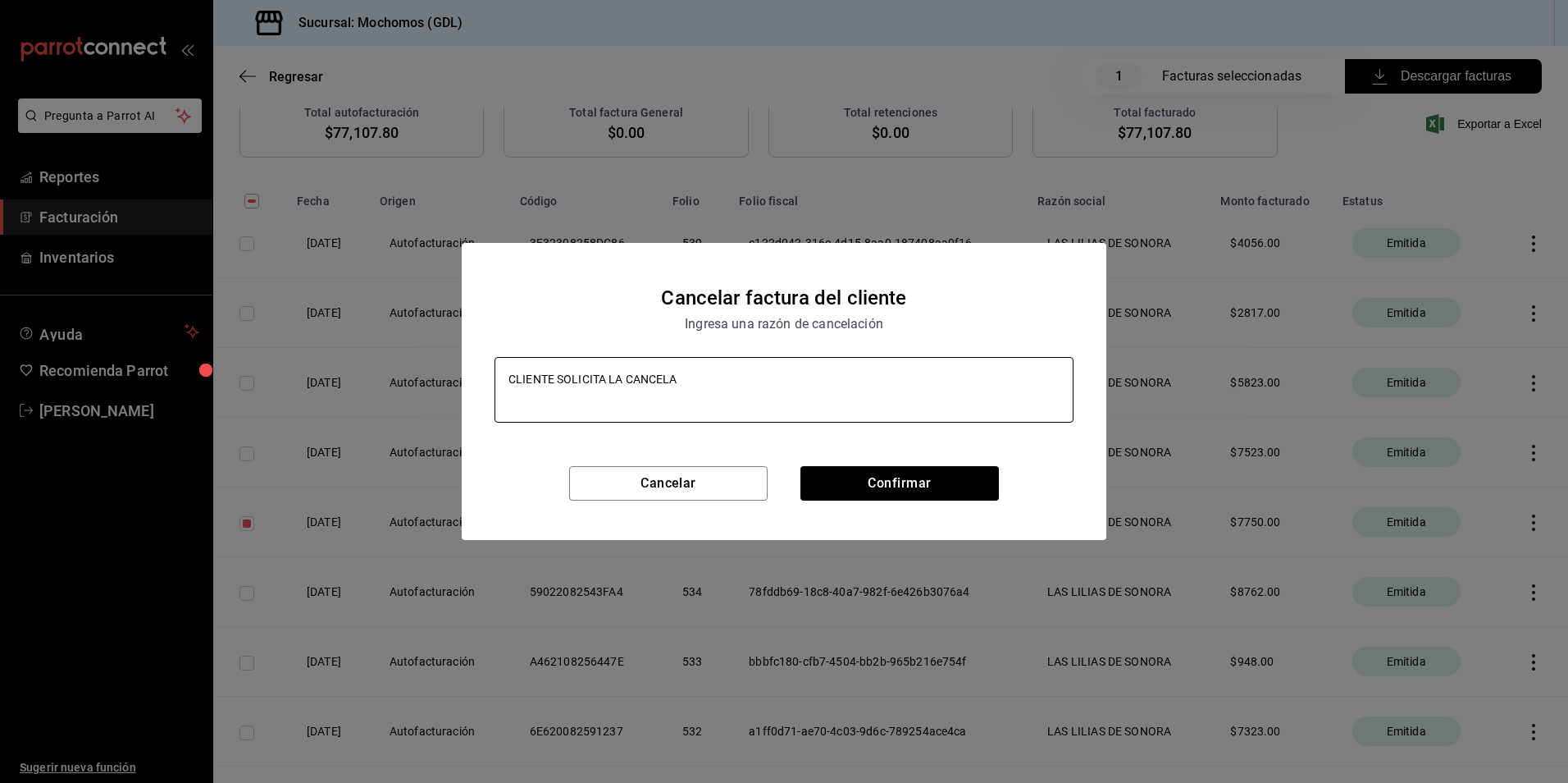
type textarea "CLIENTE SOLICITA LA CANCELAC"
type textarea "x"
type textarea "CLIENTE SOLICITA LA CANCELACI"
type textarea "x"
type textarea "CLIENTE SOLICITA LA CANCELACIÓ"
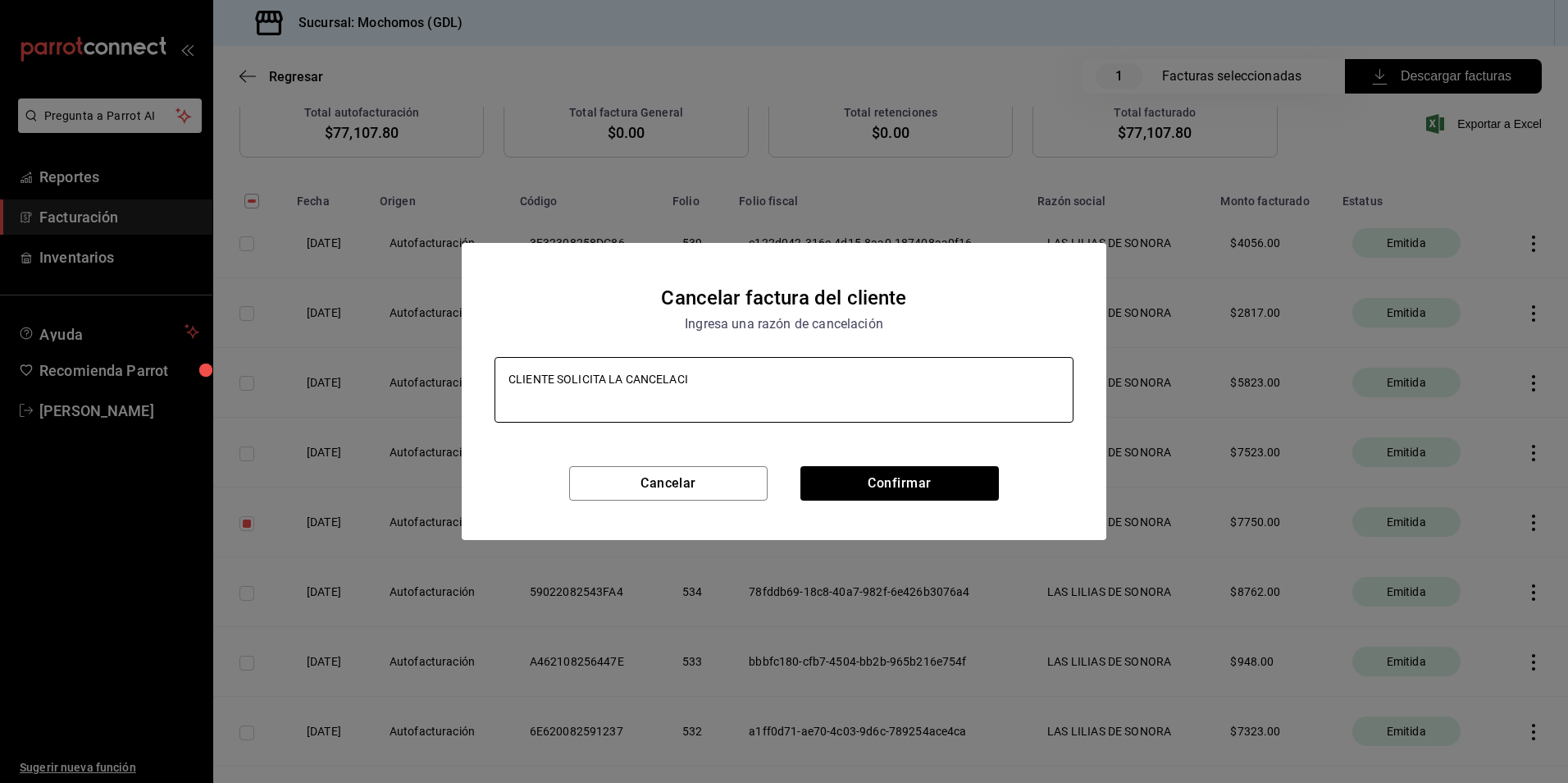
type textarea "x"
type textarea "CLIENTE SOLICITA LA CANCELACIÓN"
type textarea "x"
type textarea "CLIENTE SOLICITA LA CANCELACIÓN"
type textarea "x"
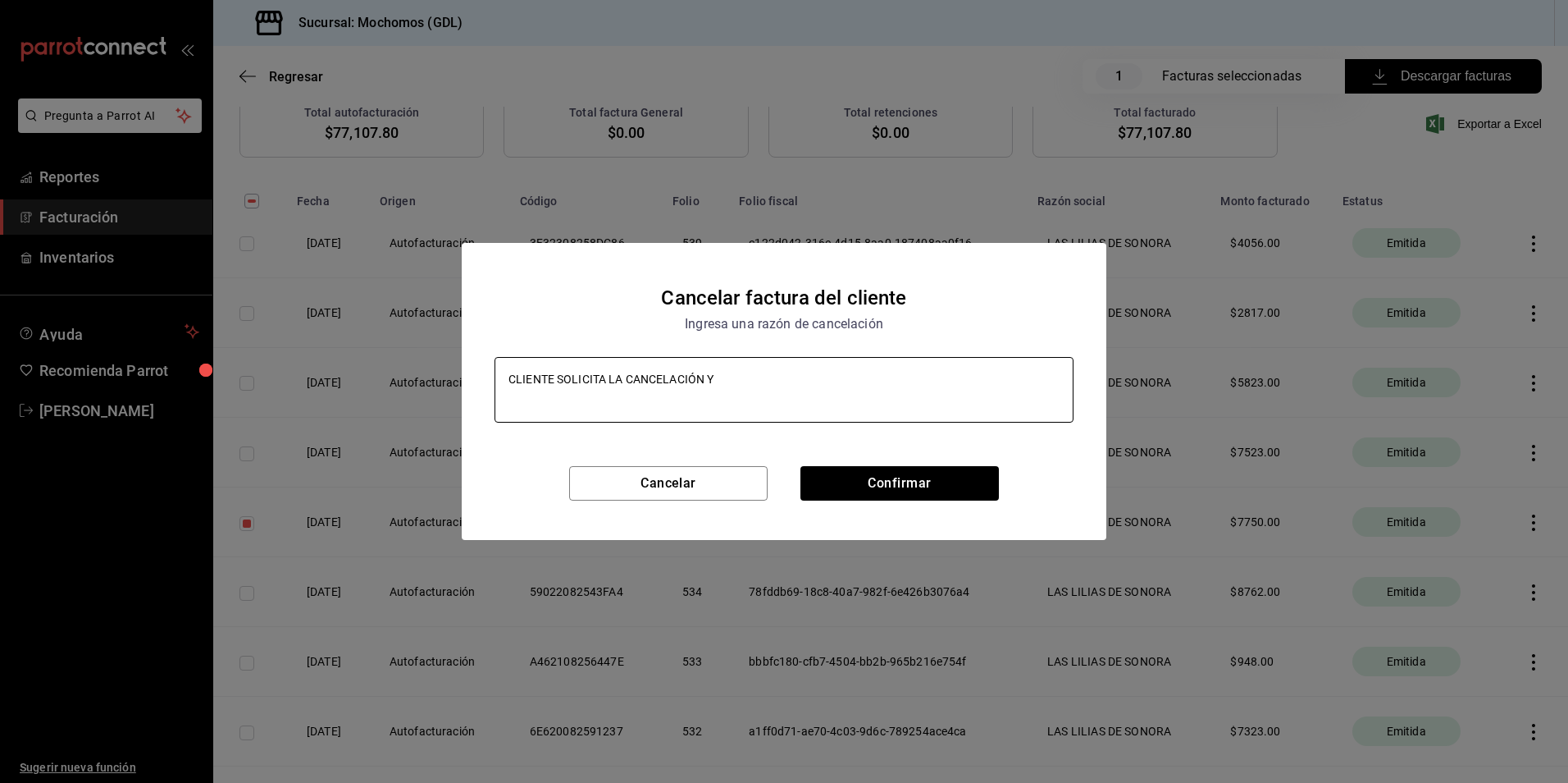
type textarea "CLIENTE SOLICITA LA CANCELACIÓN YT"
type textarea "x"
type textarea "CLIENTE SOLICITA LA CANCELACIÓN YT"
type textarea "x"
type textarea "CLIENTE SOLICITA LA CANCELACIÓN YT"
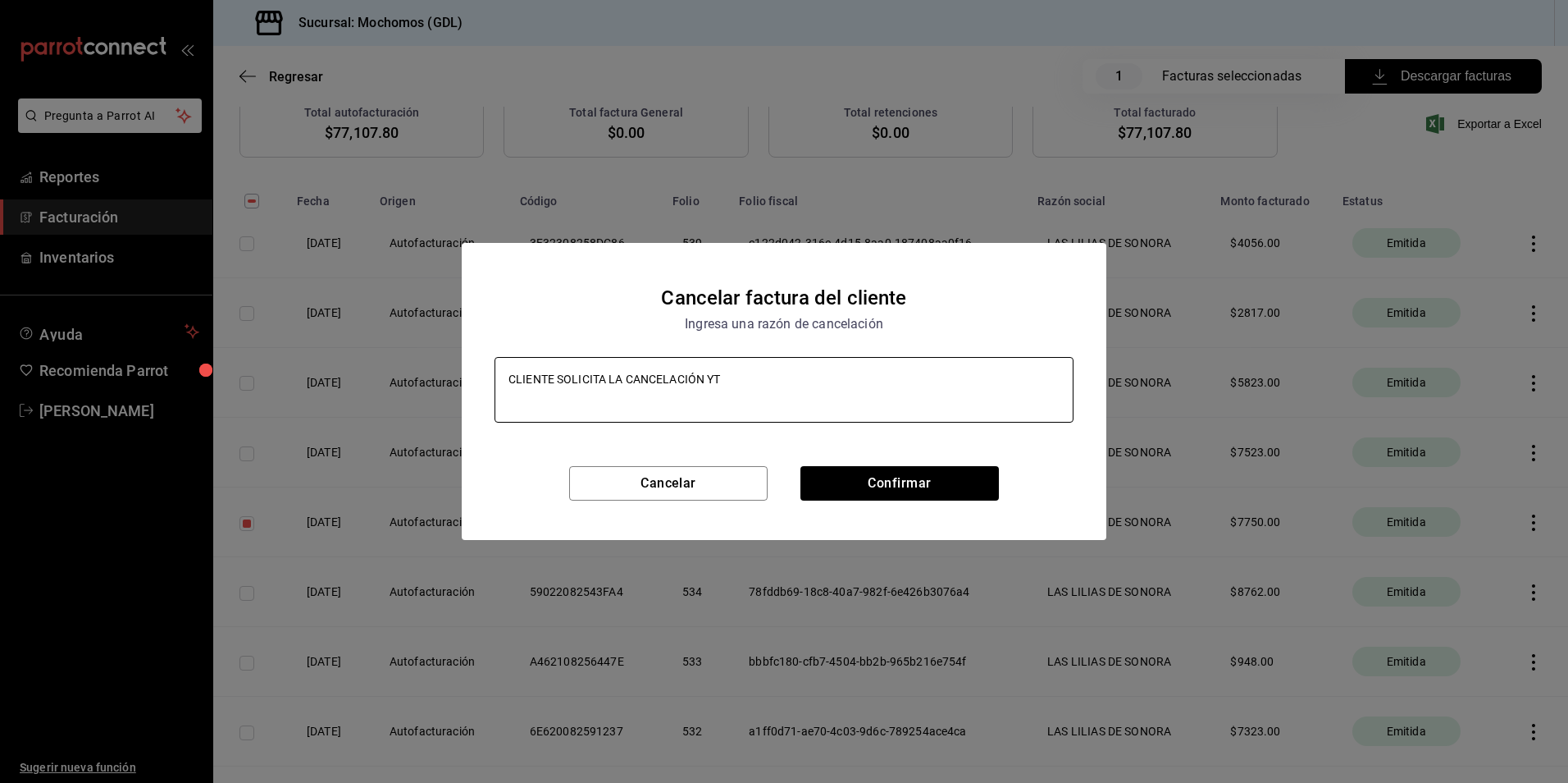
type textarea "x"
type textarea "CLIENTE SOLICITA LA CANCELACIÓN Y"
type textarea "x"
type textarea "CLIENTE SOLICITA LA CANCELACIÓN"
type textarea "x"
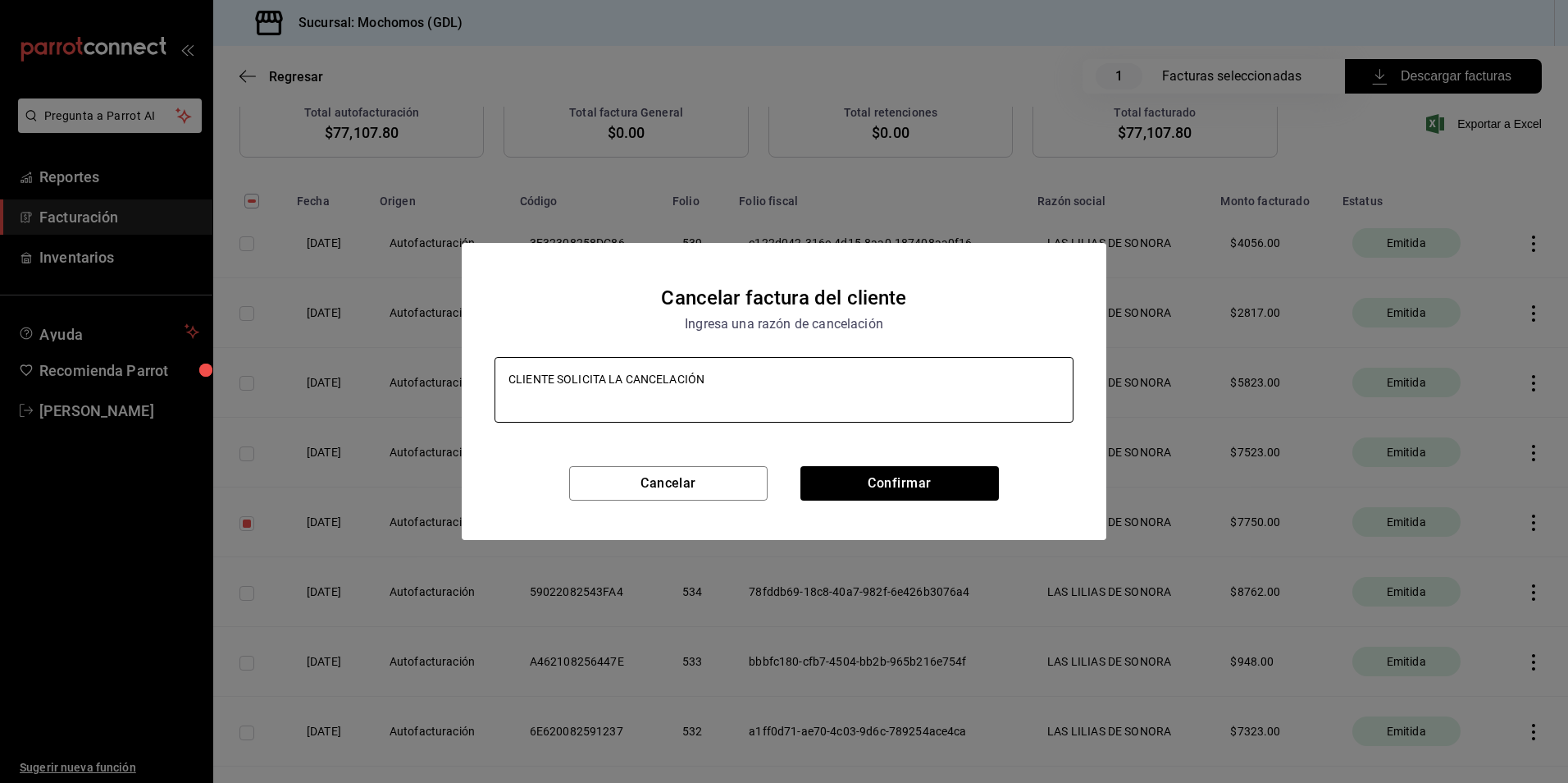
type textarea "CLIENTE SOLICITA LA CANCELACIÓN P"
type textarea "x"
type textarea "CLIENTE SOLICITA LA CANCELACIÓN PO"
type textarea "x"
type textarea "CLIENTE SOLICITA LA CANCELACIÓN POR"
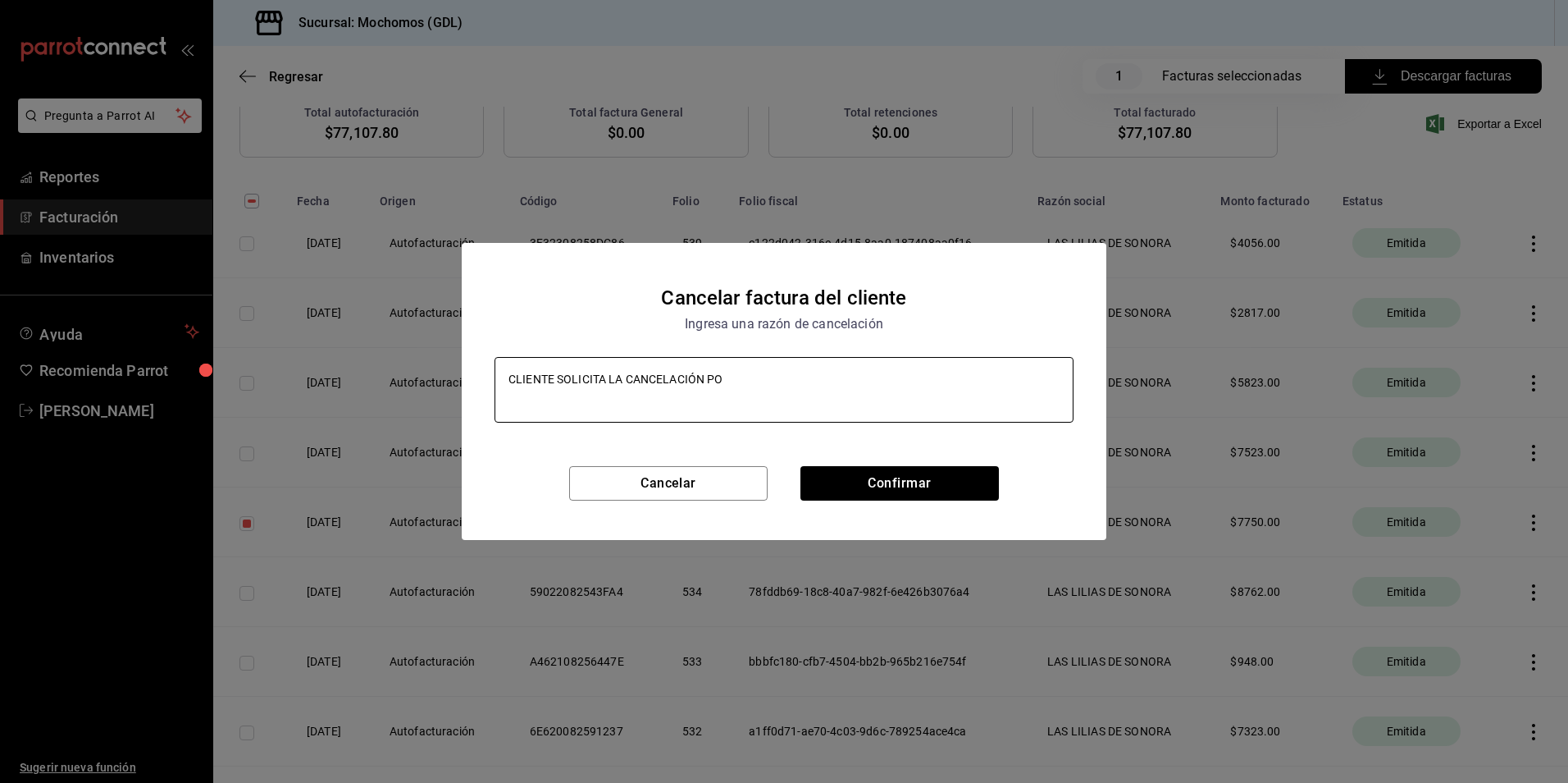
type textarea "x"
type textarea "CLIENTE SOLICITA LA CANCELACIÓN POR"
type textarea "x"
type textarea "CLIENTE SOLICITA LA CANCELACIÓN POR E"
type textarea "x"
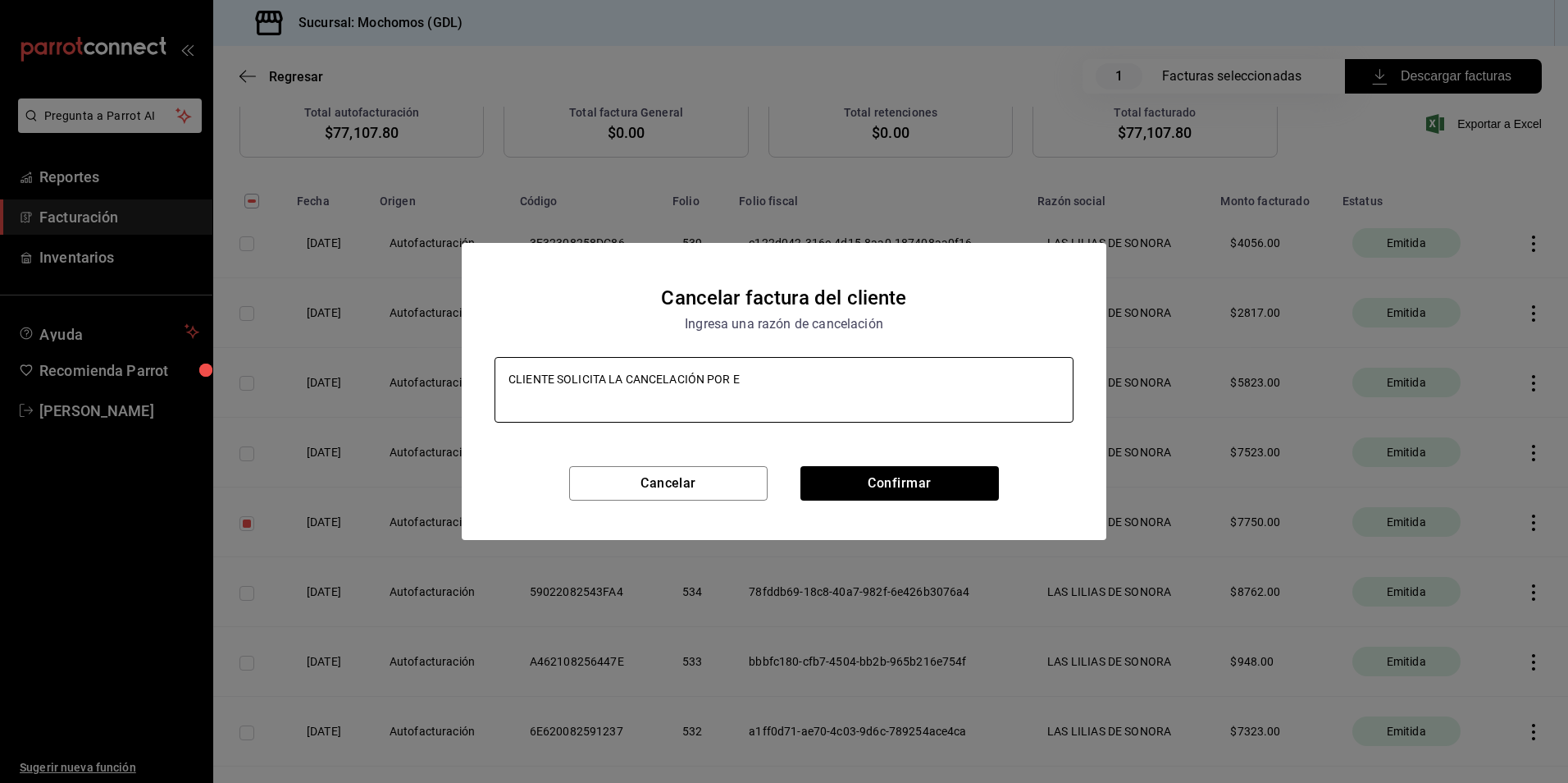
type textarea "CLIENTE SOLICITA LA CANCELACIÓN POR ER"
type textarea "x"
type textarea "CLIENTE SOLICITA LA CANCELACIÓN POR ERR"
type textarea "x"
type textarea "CLIENTE SOLICITA LA CANCELACIÓN POR [PERSON_NAME]"
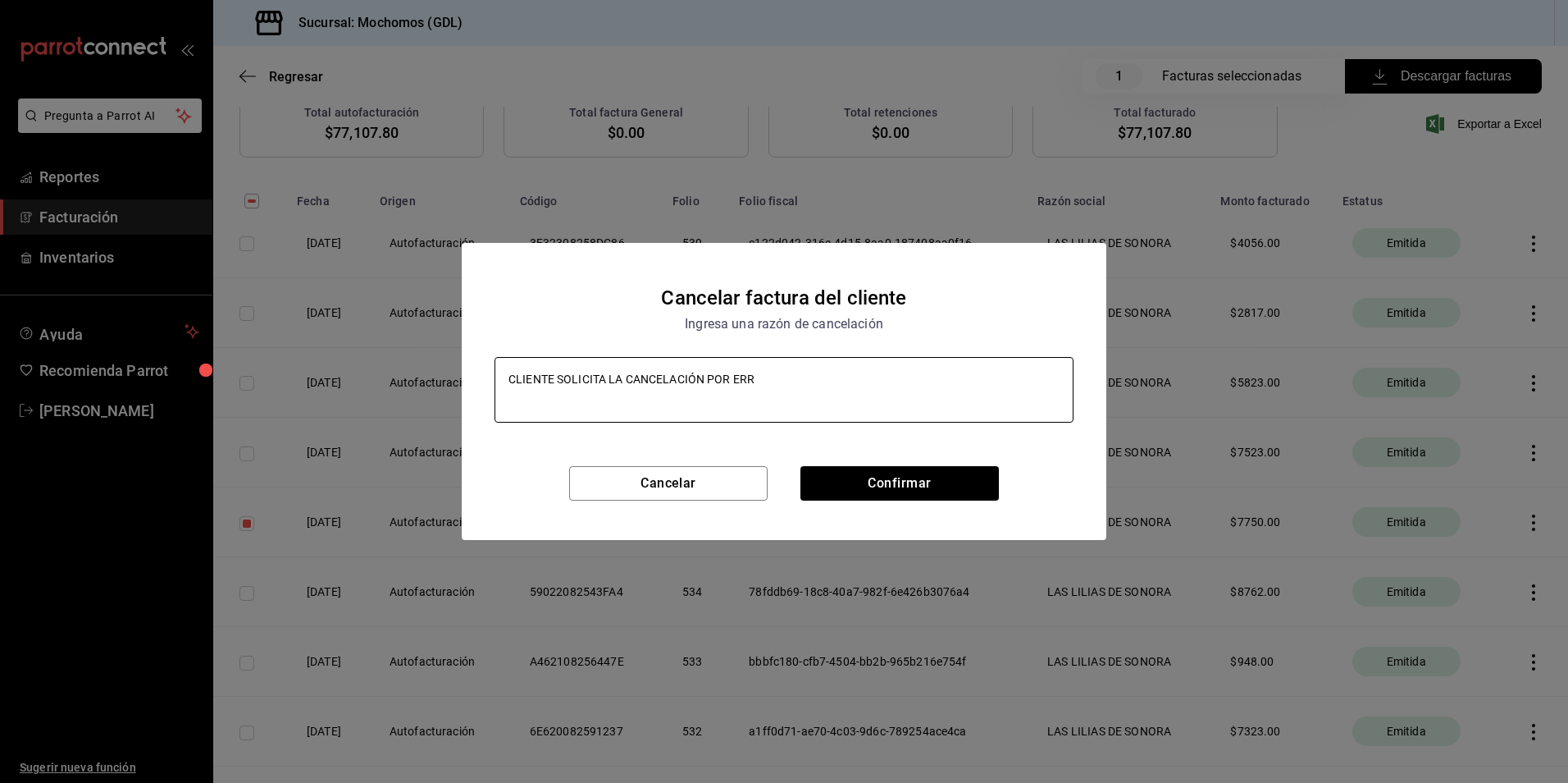
type textarea "x"
type textarea "CLIENTE SOLICITA LA CANCELACIÓN POR ERROR"
type textarea "x"
type textarea "CLIENTE SOLICITA LA CANCELACIÓN POR ERROR"
type textarea "x"
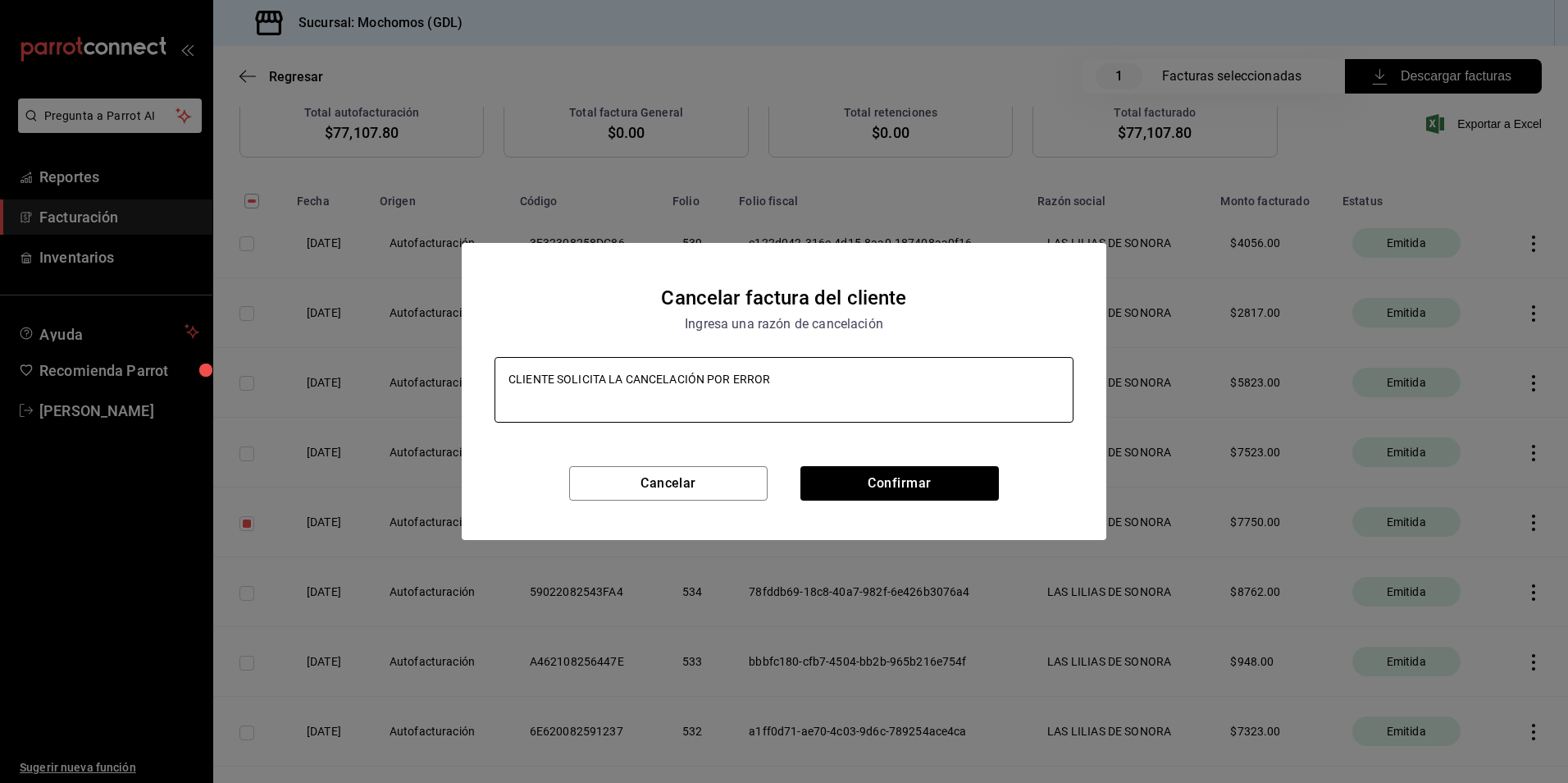
type textarea "CLIENTE SOLICITA LA CANCELACIÓN POR ERROR D"
type textarea "x"
type textarea "CLIENTE SOLICITA LA CANCELACIÓN POR ERROR DE"
type textarea "x"
type textarea "CLIENTE SOLICITA LA CANCELACIÓN POR ERROR D"
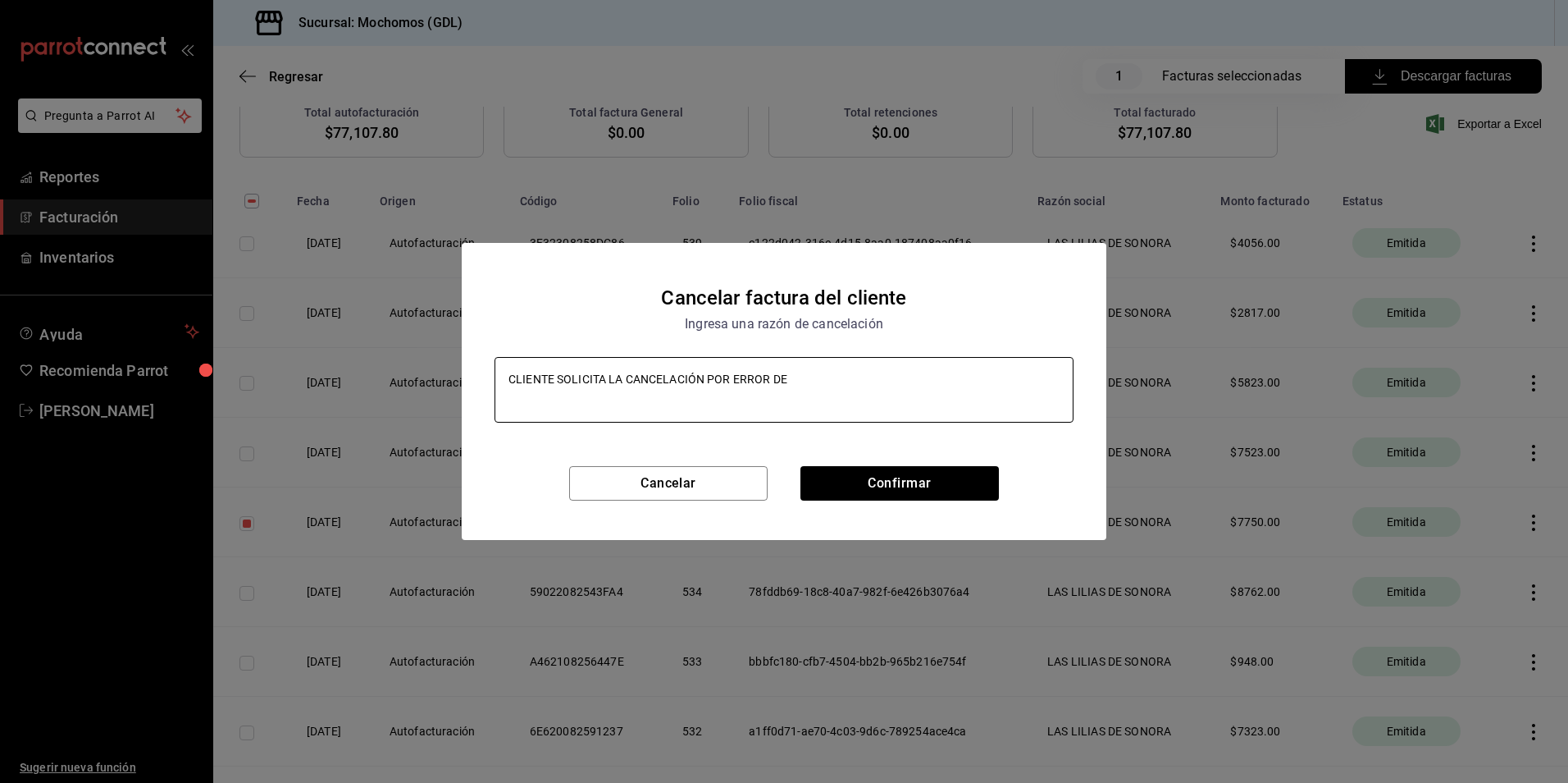
type textarea "x"
type textarea "CLIENTE SOLICITA LA CANCELACIÓN POR ERROR"
type textarea "x"
type textarea "CLIENTE SOLICITA LA CANCELACIÓN POR ERROR"
type textarea "x"
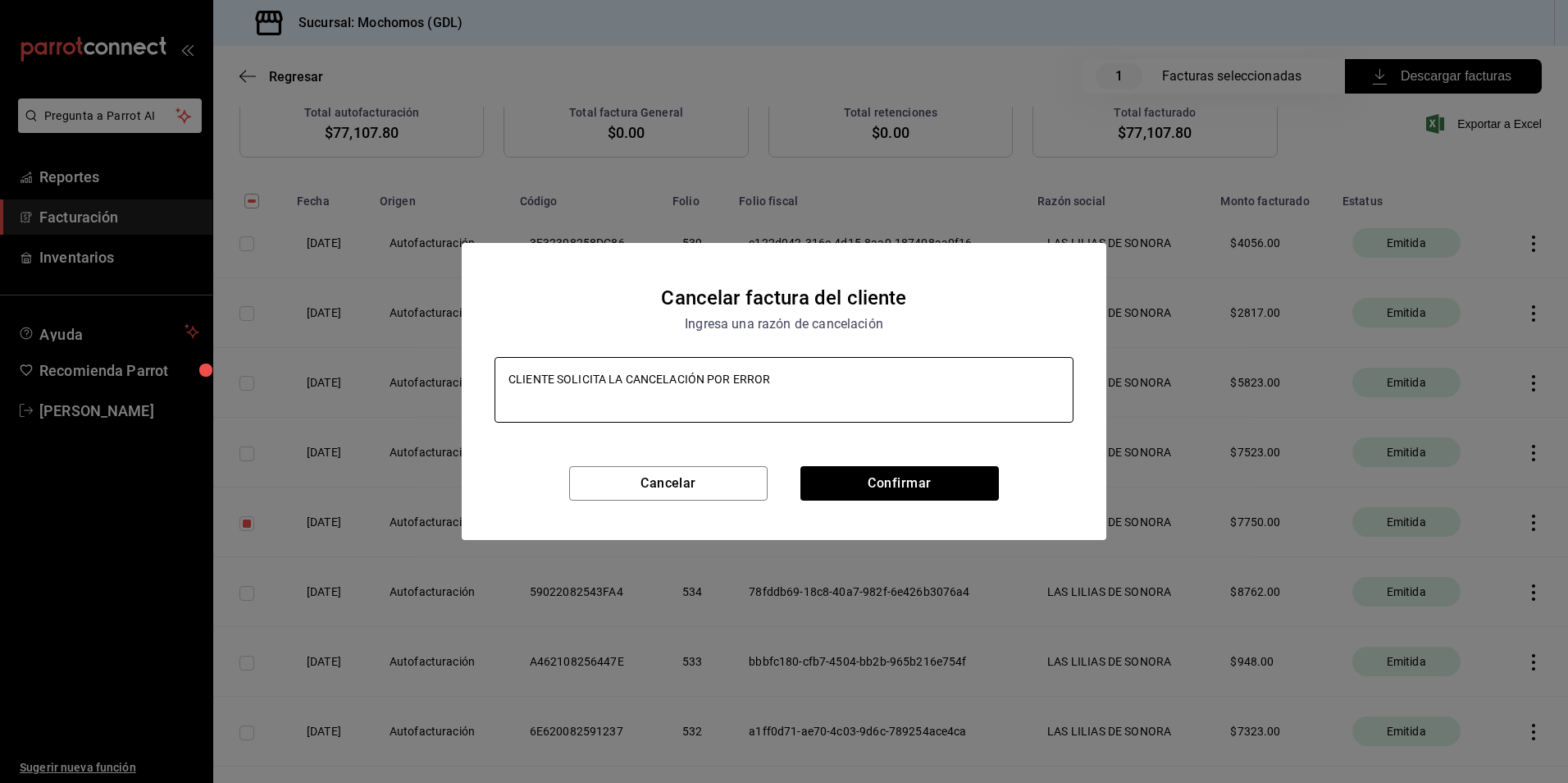
type textarea "CLIENTE SOLICITA LA CANCELACIÓN POR ERROR"
type textarea "x"
type textarea "CLIENTE SOLICITA LA CANCELACIÓN POR ERROR E"
type textarea "x"
type textarea "CLIENTE SOLICITA LA CANCELACIÓN POR ERROR EN"
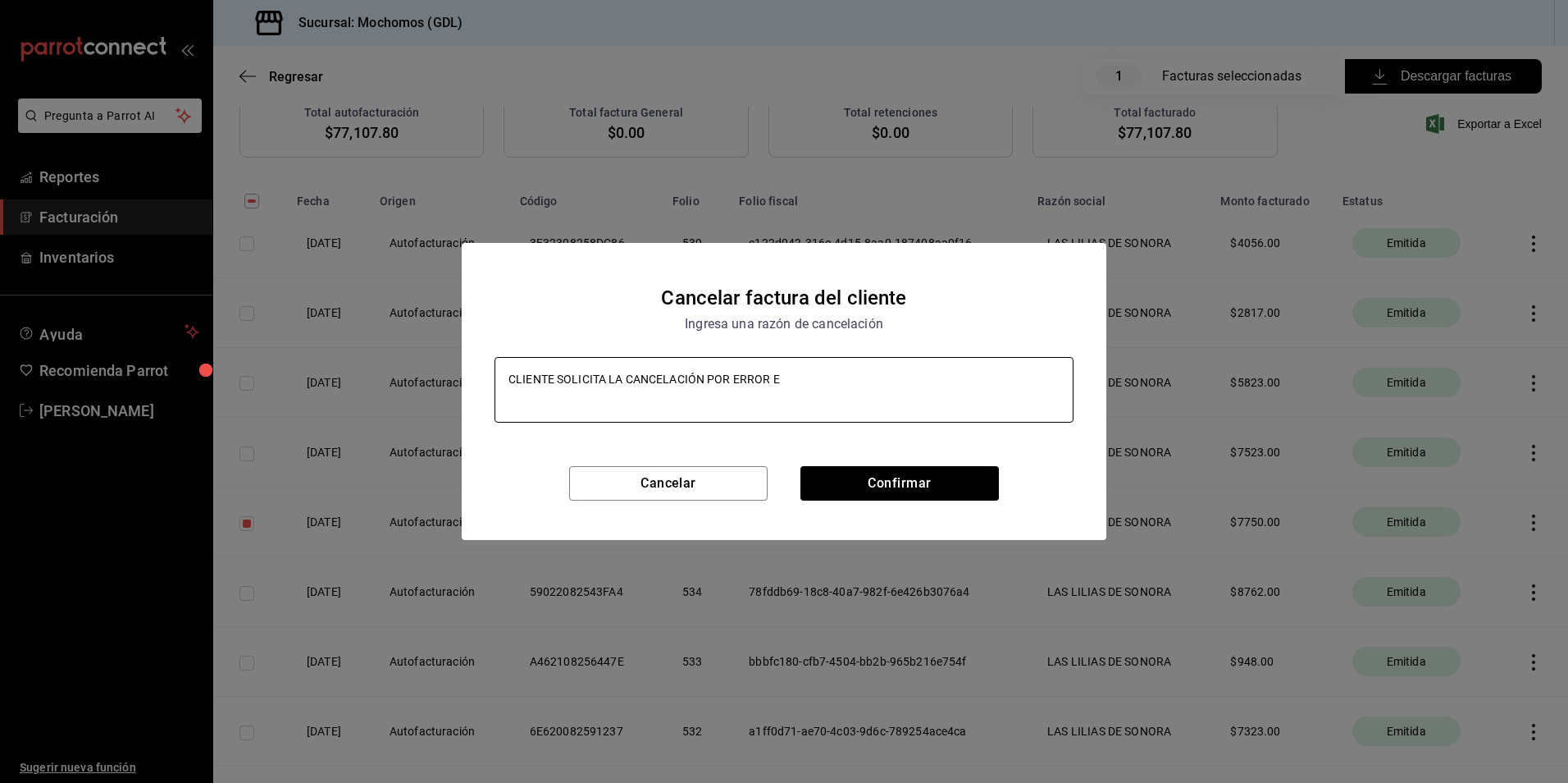
type textarea "x"
type textarea "CLIENTE SOLICITA LA CANCELACIÓN POR ERROR EN"
type textarea "x"
type textarea "CLIENTE SOLICITA LA CANCELACIÓN POR ERROR EN D"
type textarea "x"
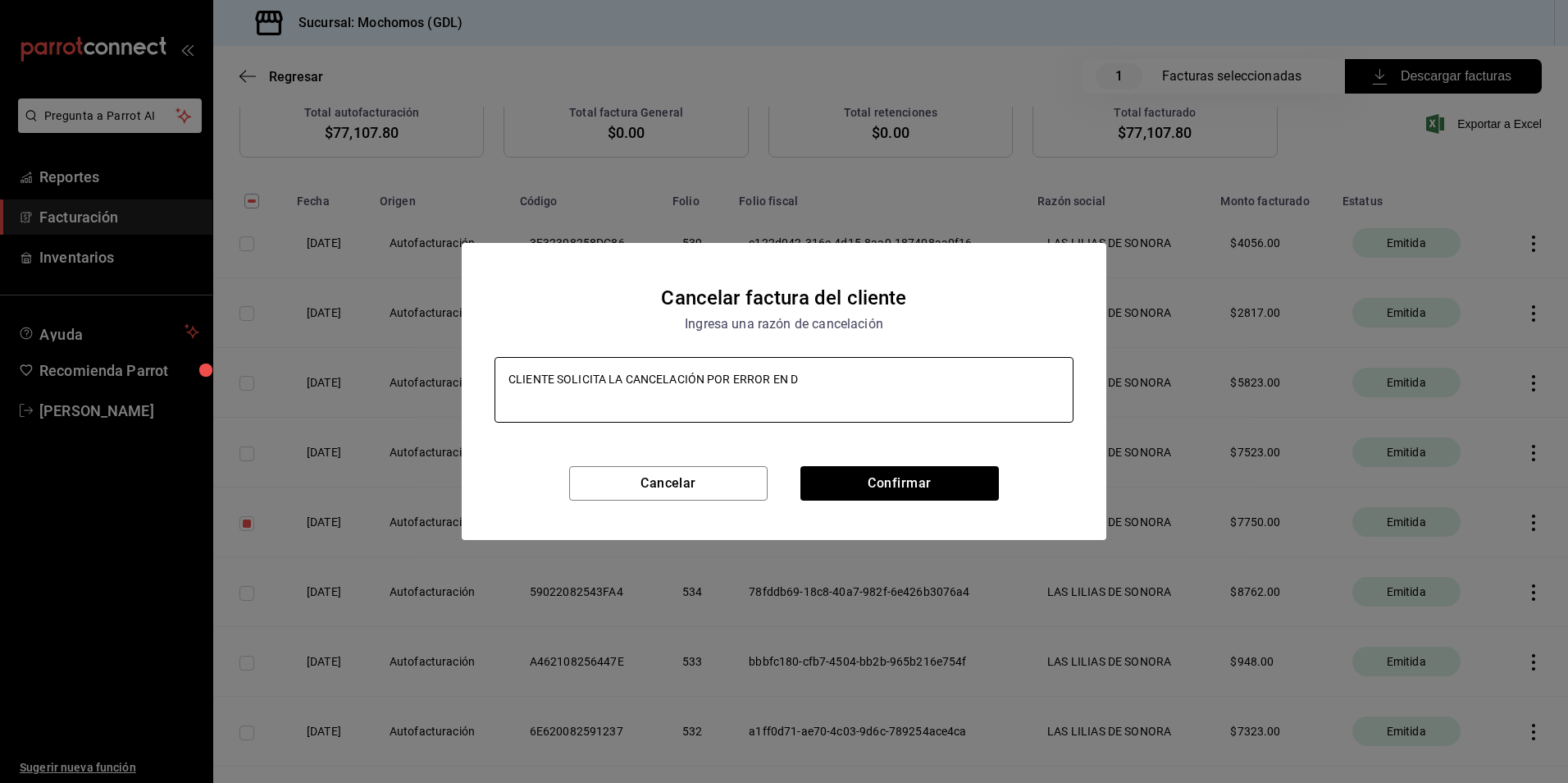
type textarea "CLIENTE SOLICITA LA CANCELACIÓN POR ERROR EN DA"
type textarea "x"
type textarea "CLIENTE SOLICITA LA CANCELACIÓN POR ERROR EN DAT"
type textarea "x"
type textarea "CLIENTE SOLICITA LA CANCELACIÓN POR ERROR EN DATO"
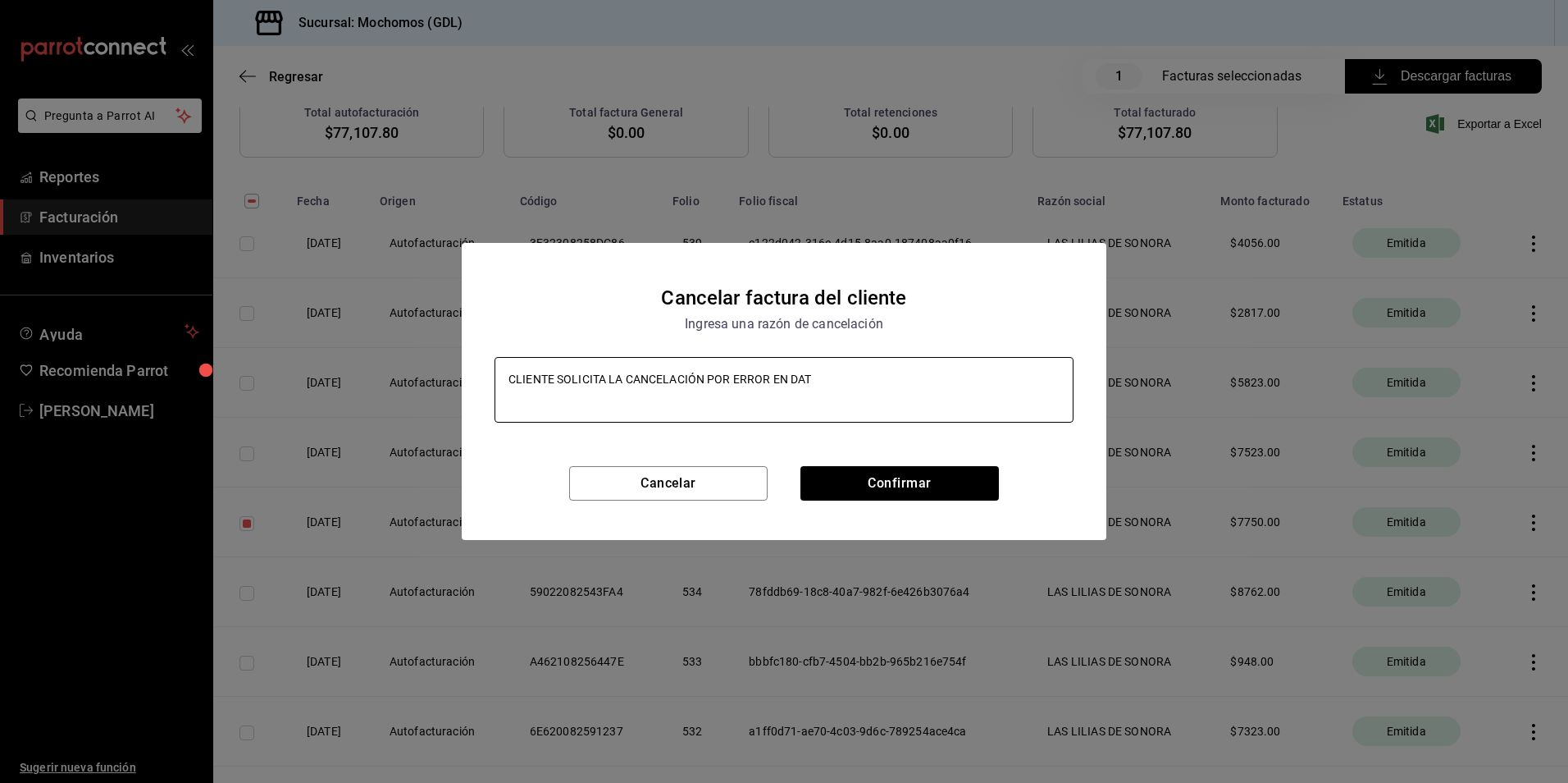
type textarea "x"
type textarea "CLIENTE SOLICITA LA CANCELACIÓN POR ERROR EN DATOS"
type textarea "x"
type textarea "CLIENTE SOLICITA LA CANCELACIÓN POR ERROR EN DATOS"
type textarea "x"
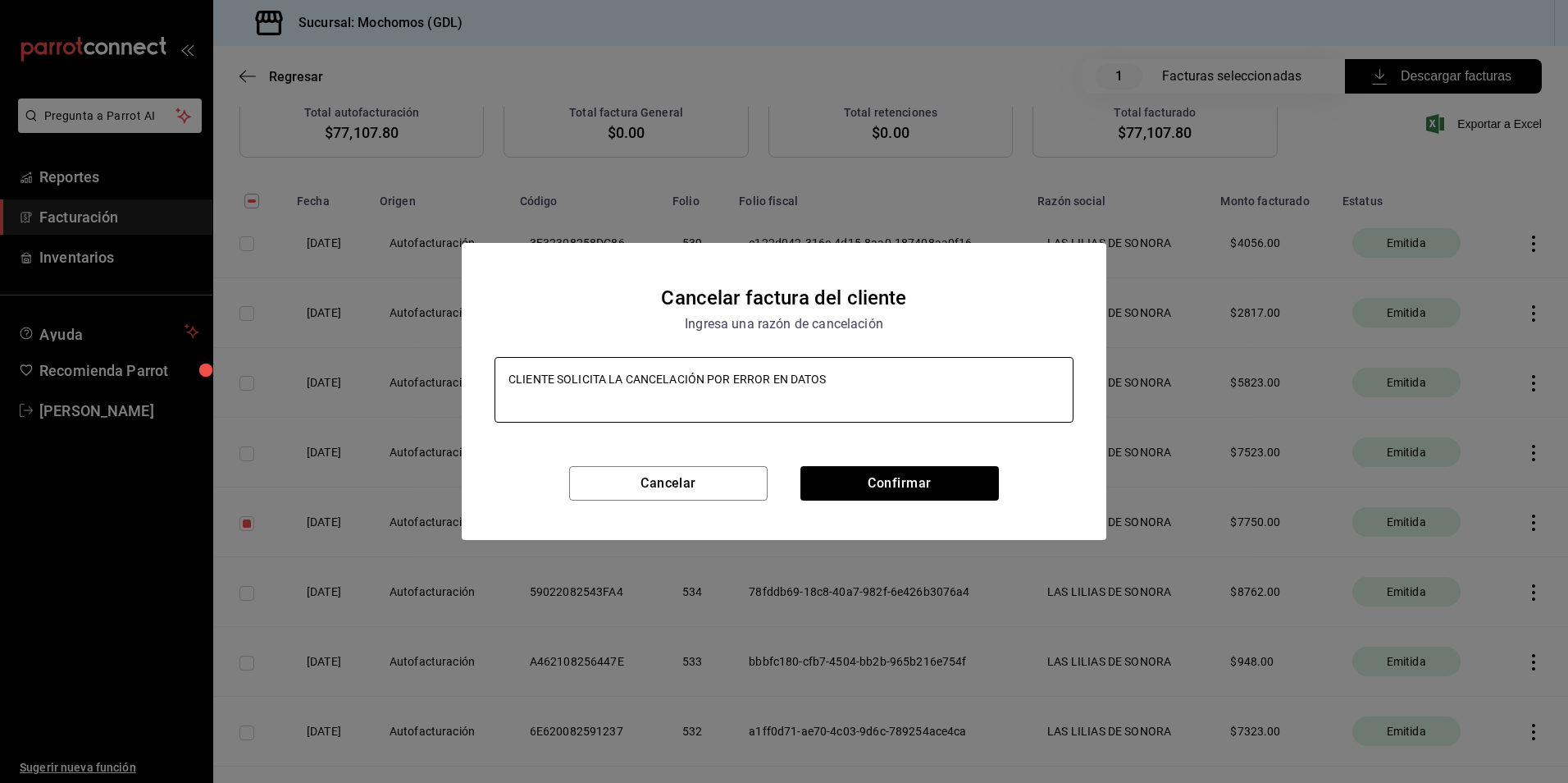
type textarea "CLIENTE SOLICITA LA CANCELACIÓN POR ERROR EN DATOS Q"
type textarea "x"
type textarea "CLIENTE SOLICITA LA CANCELACIÓN POR ERROR EN DATOS QU"
type textarea "x"
type textarea "CLIENTE SOLICITA LA CANCELACIÓN POR ERROR EN DATOS QUE"
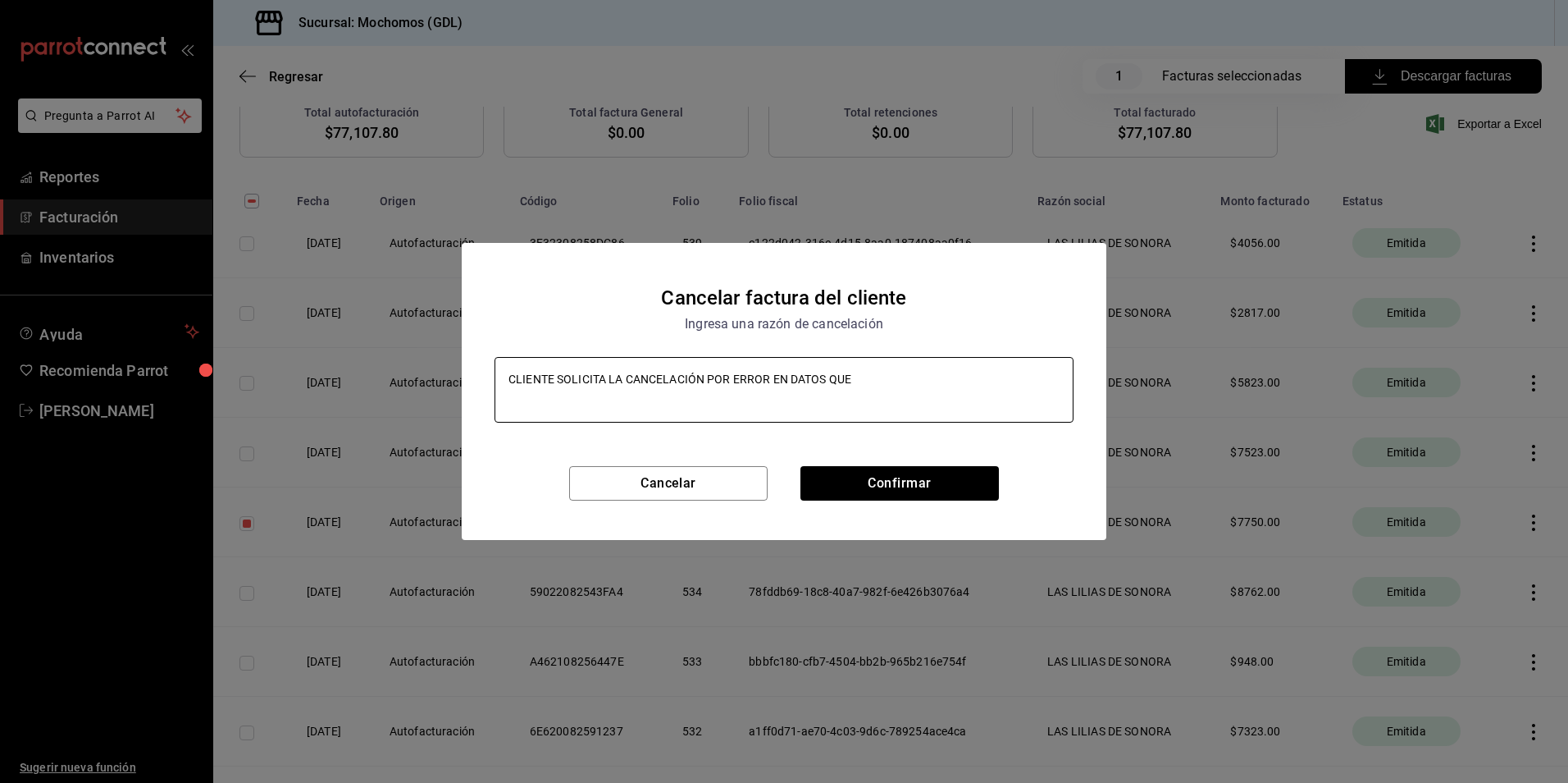
type textarea "x"
type textarea "CLIENTE SOLICITA LA CANCELACIÓN POR ERROR EN DATOS QUE"
type textarea "x"
type textarea "CLIENTE SOLICITA LA CANCELACIÓN POR ERROR EN DATOS QUE N"
type textarea "x"
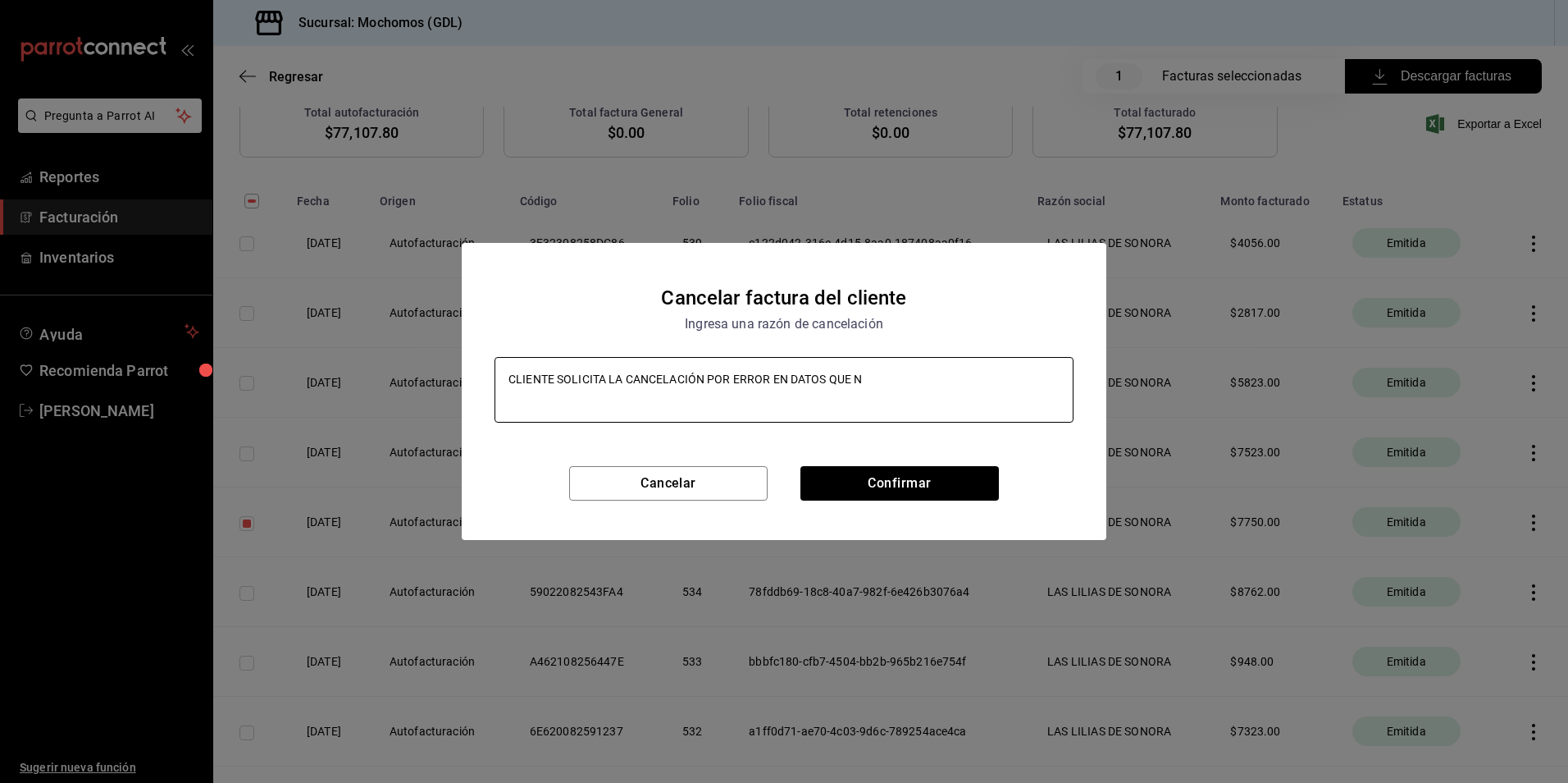
type textarea "CLIENTE SOLICITA LA CANCELACIÓN POR ERROR EN DATOS QUE NO"
type textarea "x"
type textarea "CLIENTE SOLICITA LA CANCELACIÓN POR ERROR EN DATOS QUE NO"
type textarea "x"
type textarea "CLIENTE SOLICITA LA CANCELACIÓN POR ERROR EN DATOS QUE NO S"
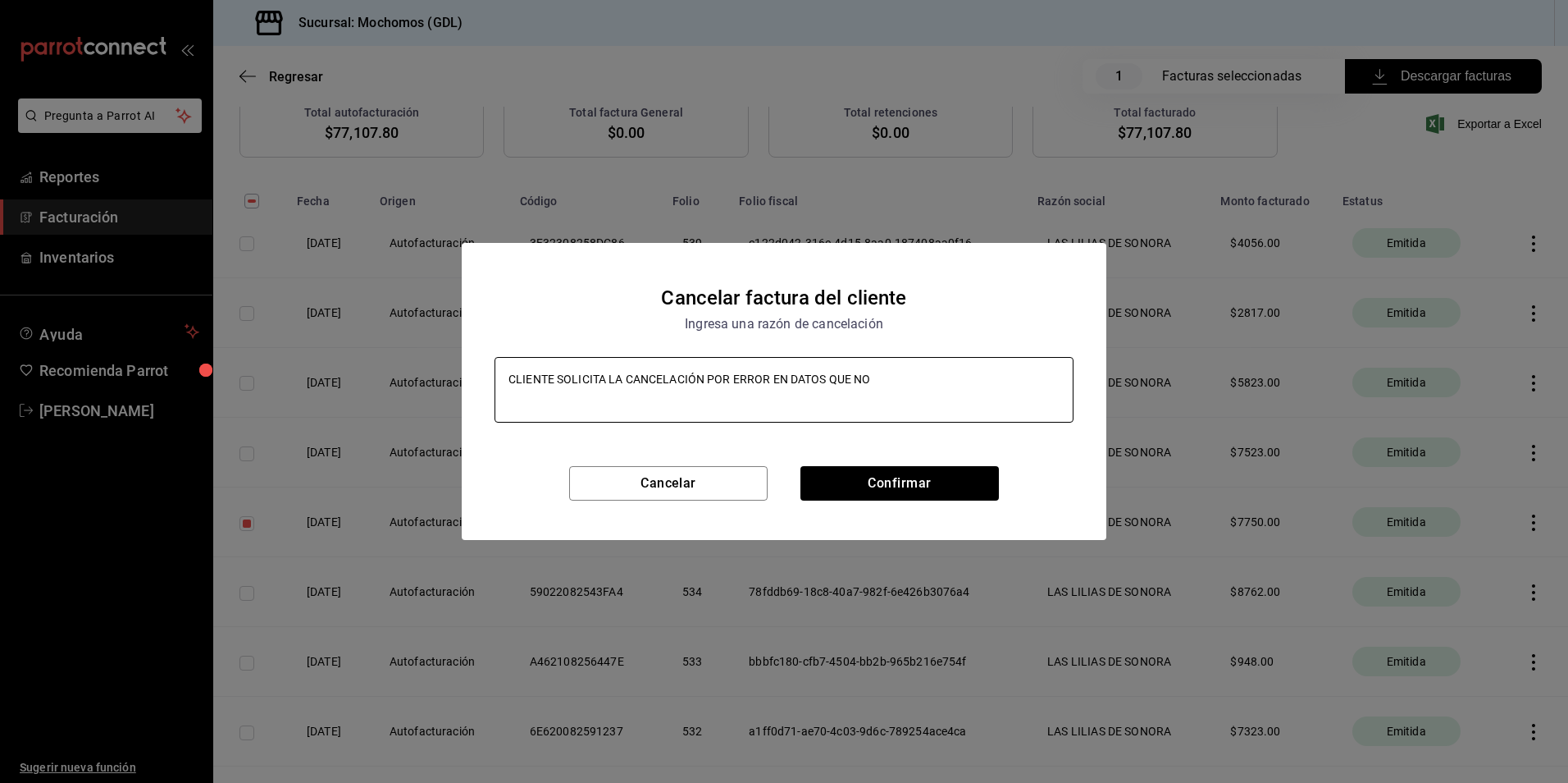
type textarea "x"
type textarea "CLIENTE SOLICITA LA CANCELACIÓN POR ERROR EN DATOS QUE NO S"
type textarea "x"
type textarea "CLIENTE SOLICITA LA CANCELACIÓN POR ERROR EN DATOS QUE NO S E"
type textarea "x"
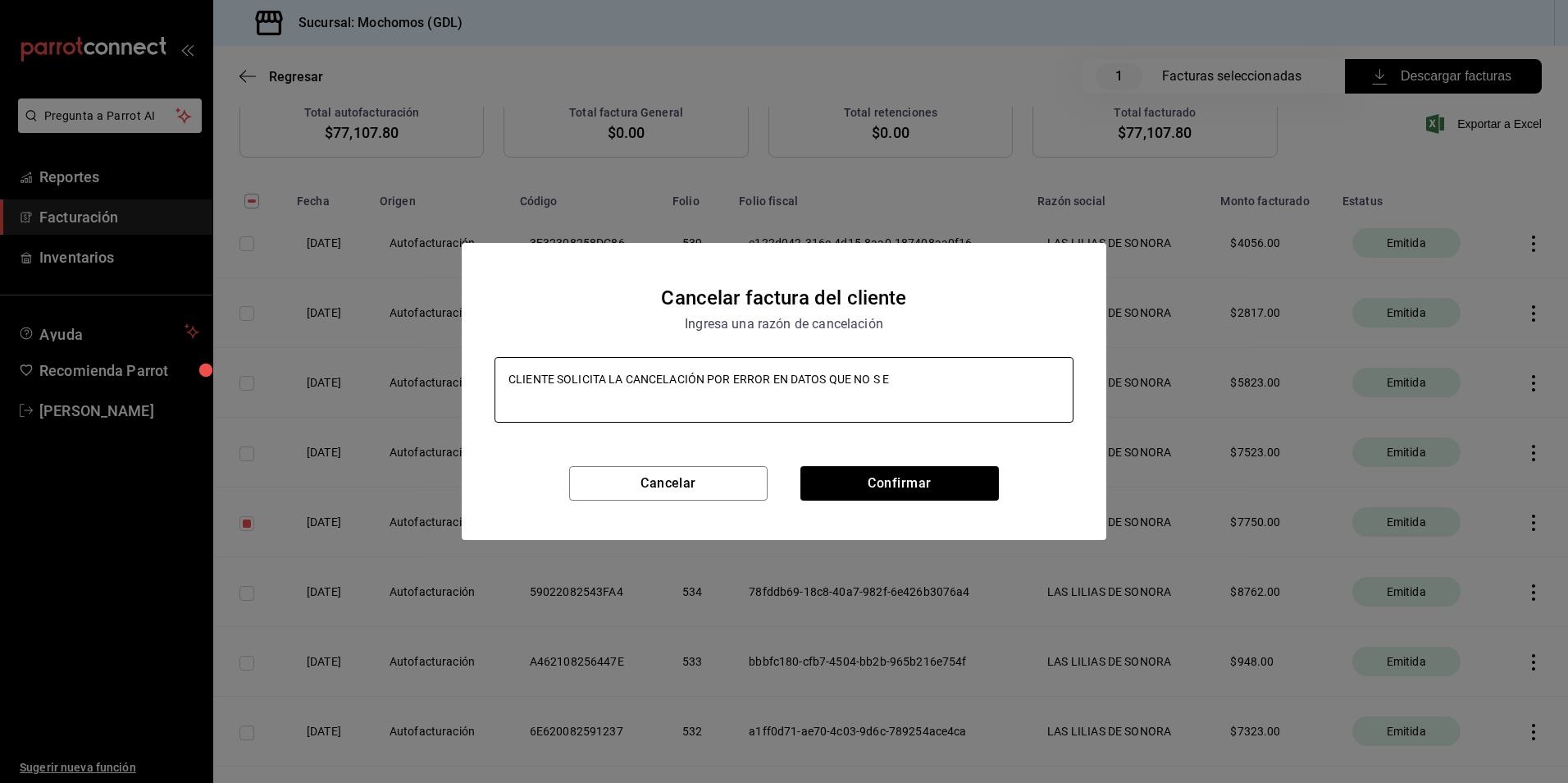
type textarea "CLIENTE SOLICITA LA CANCELACIÓN POR ERROR EN DATOS QUE NO S"
type textarea "x"
type textarea "CLIENTE SOLICITA LA CANCELACIÓN POR ERROR EN DATOS QUE NO S"
type textarea "x"
type textarea "CLIENTE SOLICITA LA CANCELACIÓN POR ERROR EN DATOS QUE NO"
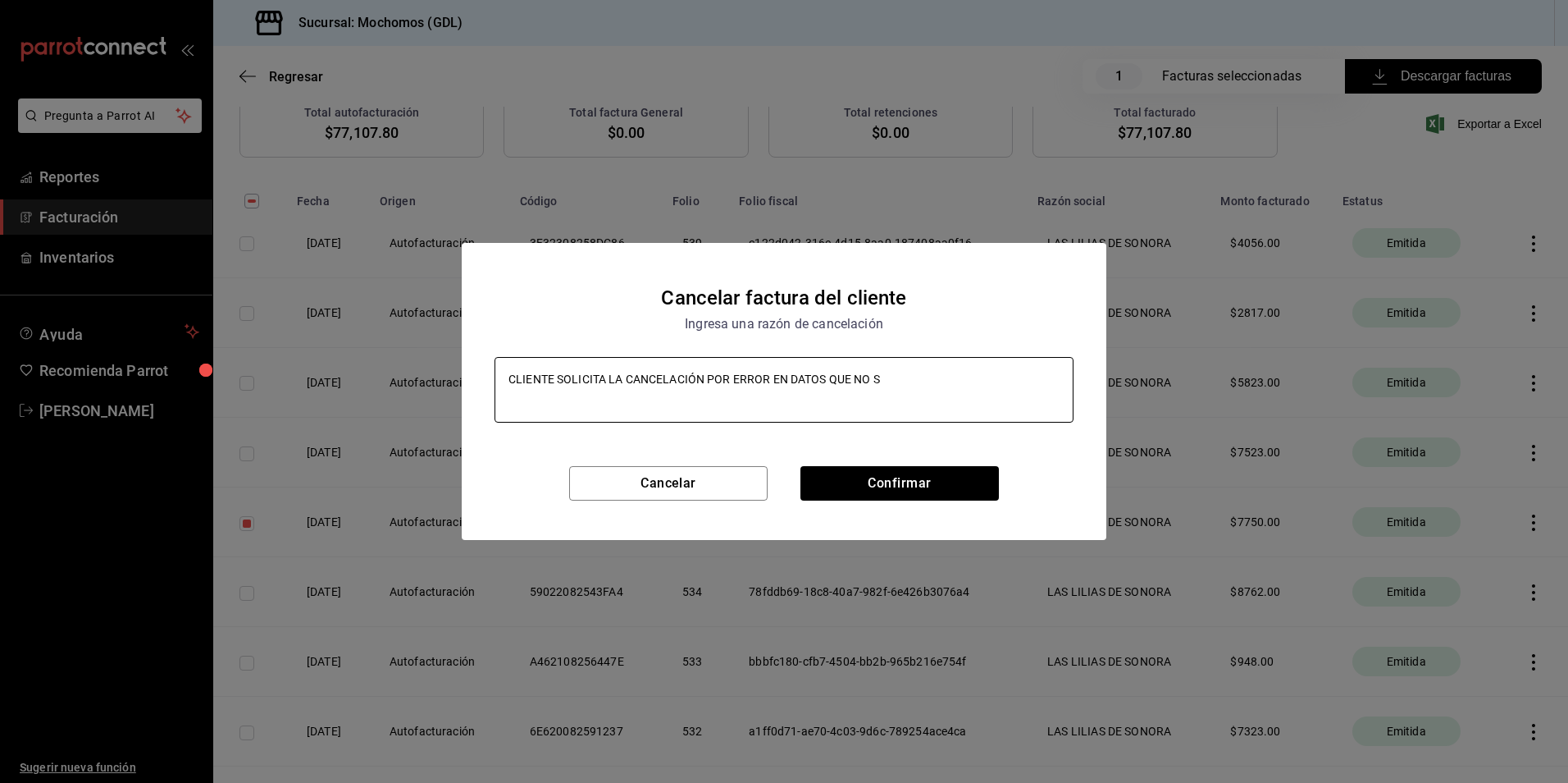
type textarea "x"
type textarea "CLIENTE SOLICITA LA CANCELACIÓN POR ERROR EN DATOS QUE NO"
type textarea "x"
type textarea "CLIENTE SOLICITA LA CANCELACIÓN POR ERROR EN DATOS QUE NOS"
type textarea "x"
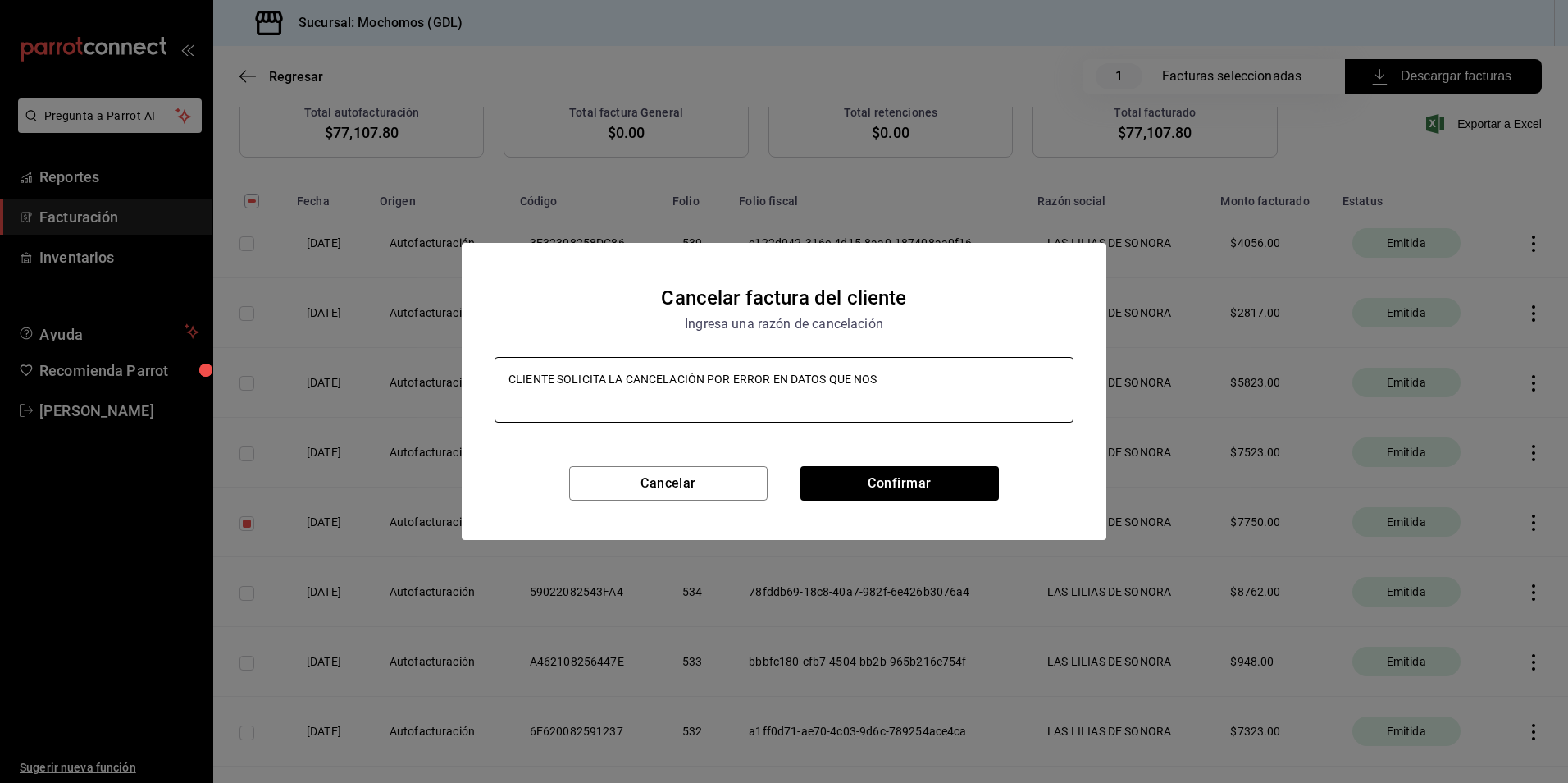
type textarea "CLIENTE SOLICITA LA CANCELACIÓN POR ERROR EN DATOS QUE NOS"
type textarea "x"
type textarea "CLIENTE SOLICITA LA CANCELACIÓN POR ERROR EN DATOS QUE NOS E"
type textarea "x"
type textarea "CLIENTE SOLICITA LA CANCELACIÓN POR ERROR EN DATOS QUE NOS EM"
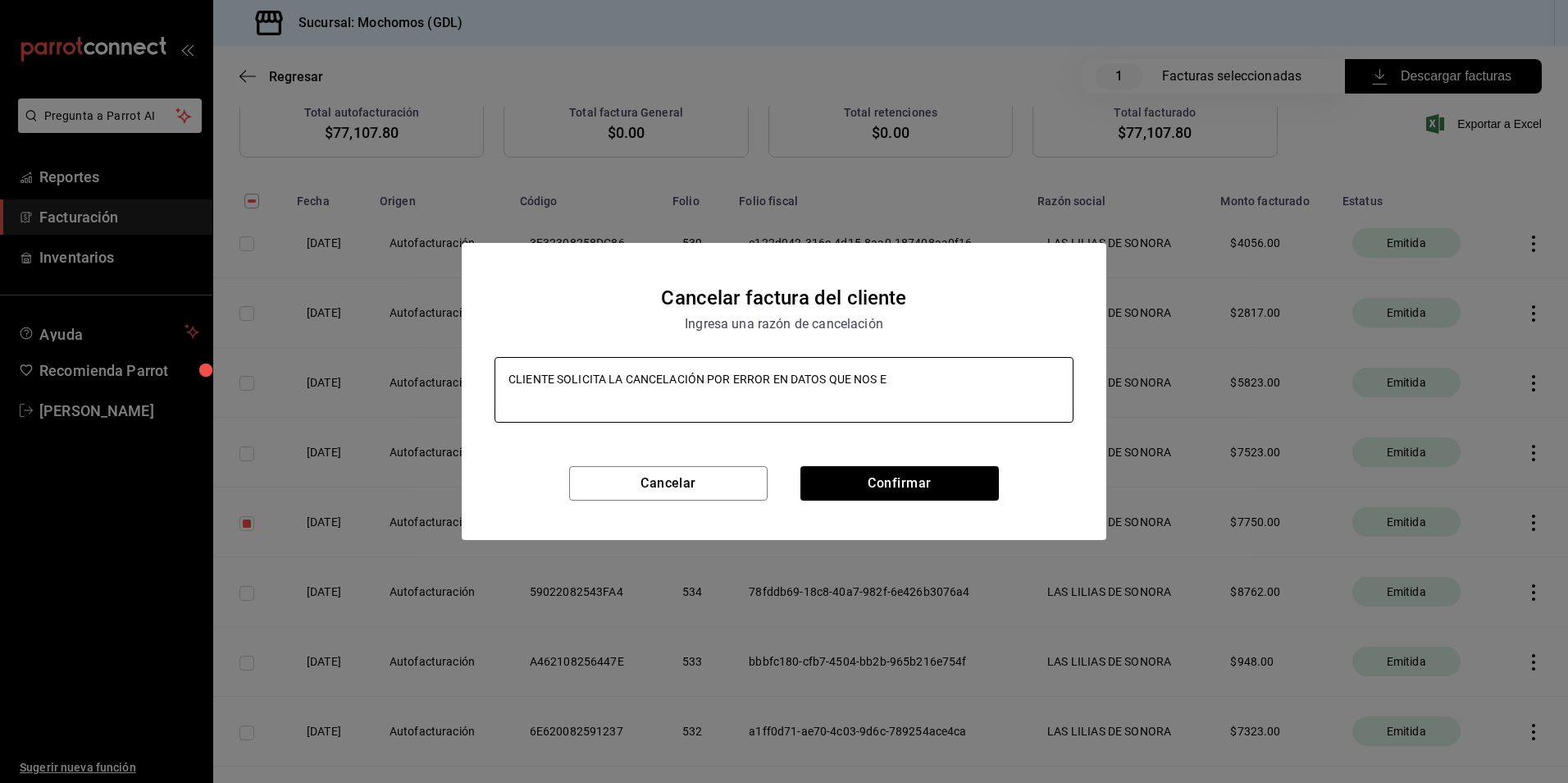
type textarea "x"
type textarea "CLIENTE SOLICITA LA CANCELACIÓN POR ERROR EN DATOS QUE NOS E"
type textarea "x"
type textarea "CLIENTE SOLICITA LA CANCELACIÓN POR ERROR EN DATOS QUE NOS EN"
type textarea "x"
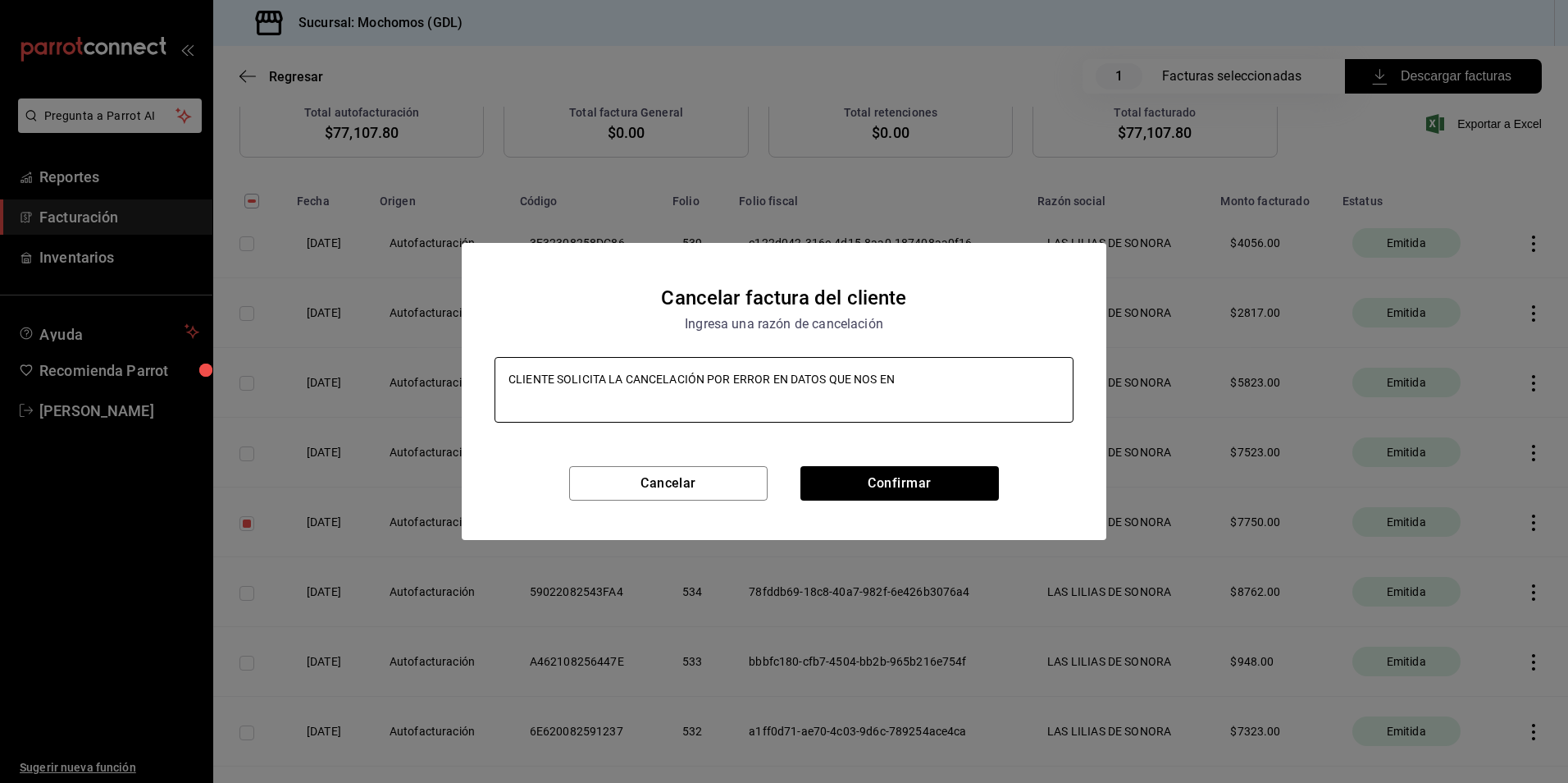
type textarea "CLIENTE SOLICITA LA CANCELACIÓN POR ERROR EN DATOS QUE NOS ENV"
type textarea "x"
type textarea "CLIENTE SOLICITA LA CANCELACIÓN POR ERROR EN DATOS QUE NOS ENVÍ"
type textarea "x"
type textarea "CLIENTE SOLICITA LA CANCELACIÓN POR ERROR EN DATOS QUE NOS ENVÍO"
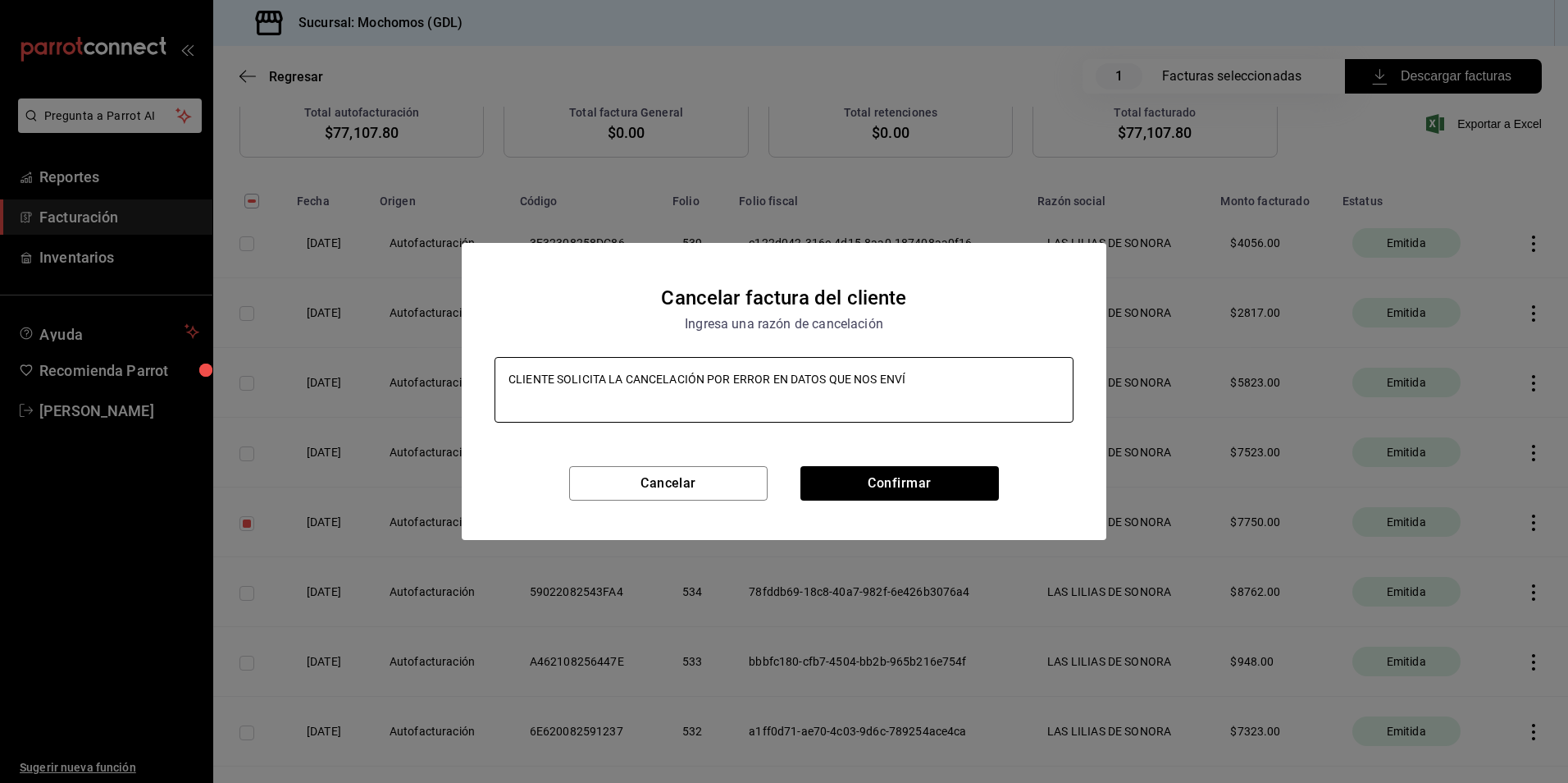
type textarea "x"
type textarea "CLIENTE SOLICITA LA CANCELACIÓN POR ERROR EN DATOS QUE NOS ENVÍO"
click at [863, 476] on button "Confirmar" at bounding box center [899, 483] width 198 height 34
type textarea "x"
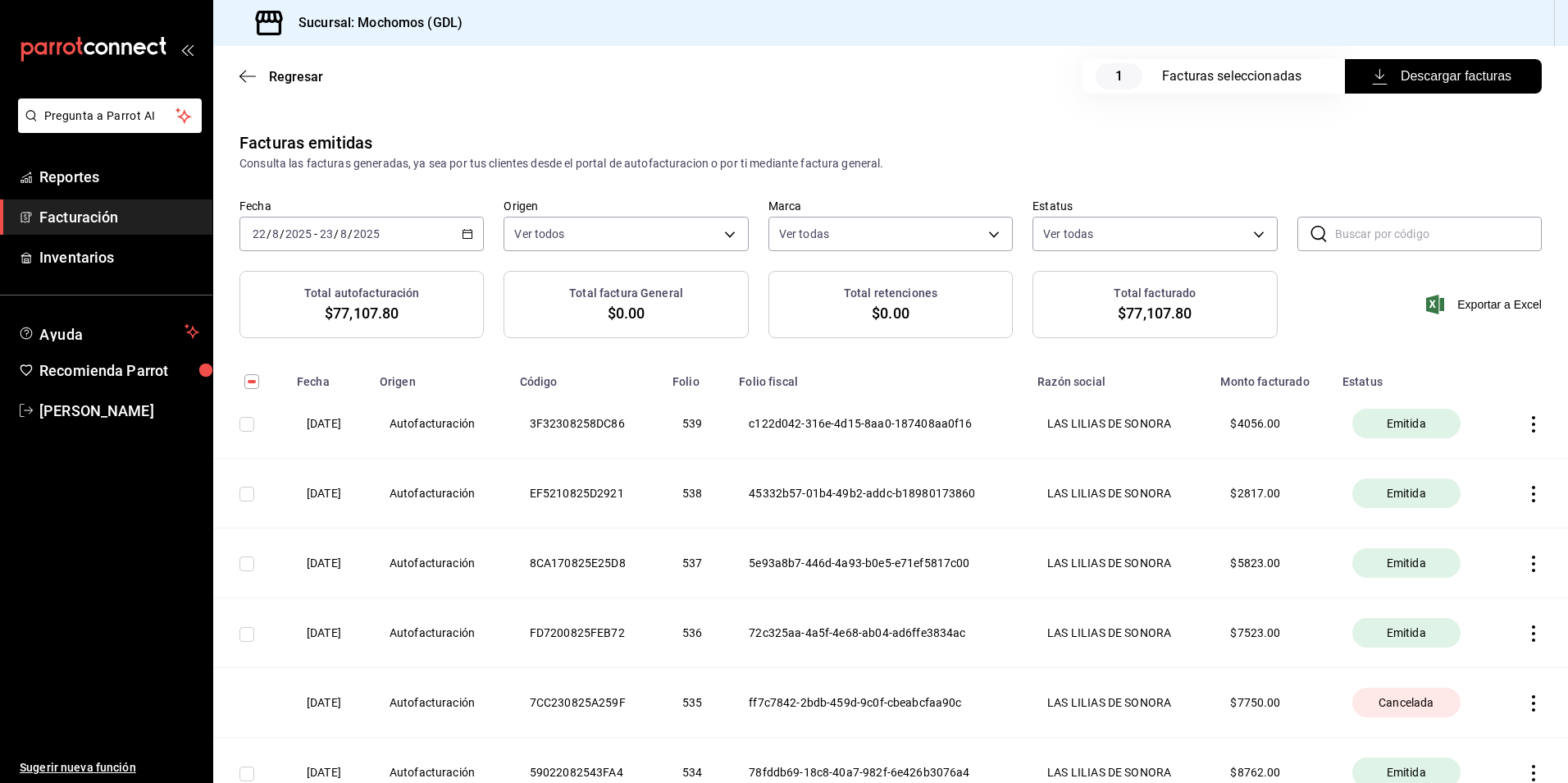
scroll to position [0, 0]
click at [87, 171] on span "Reportes" at bounding box center [119, 177] width 160 height 22
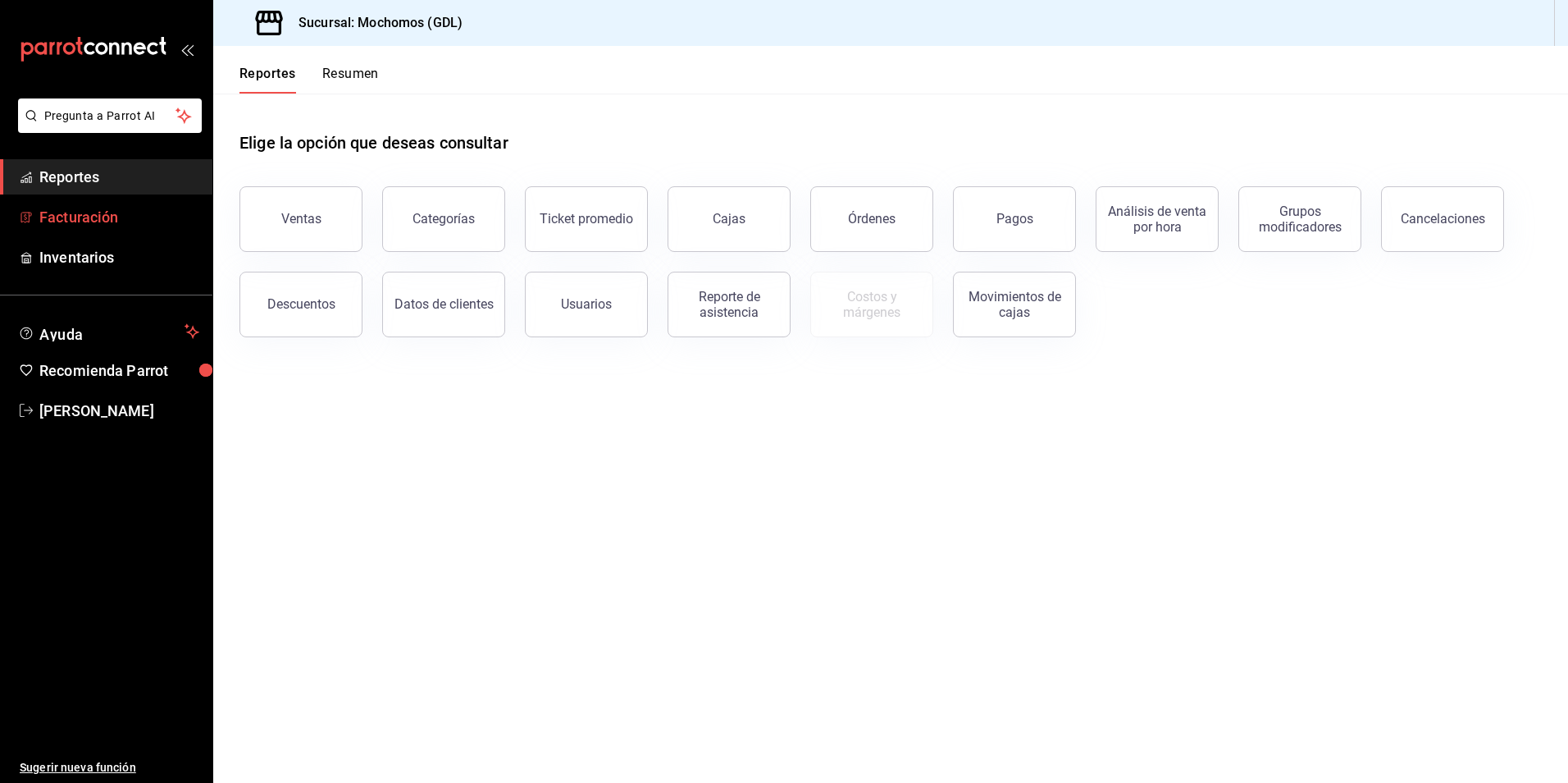
click at [70, 213] on span "Facturación" at bounding box center [119, 217] width 160 height 22
